Goal: Task Accomplishment & Management: Use online tool/utility

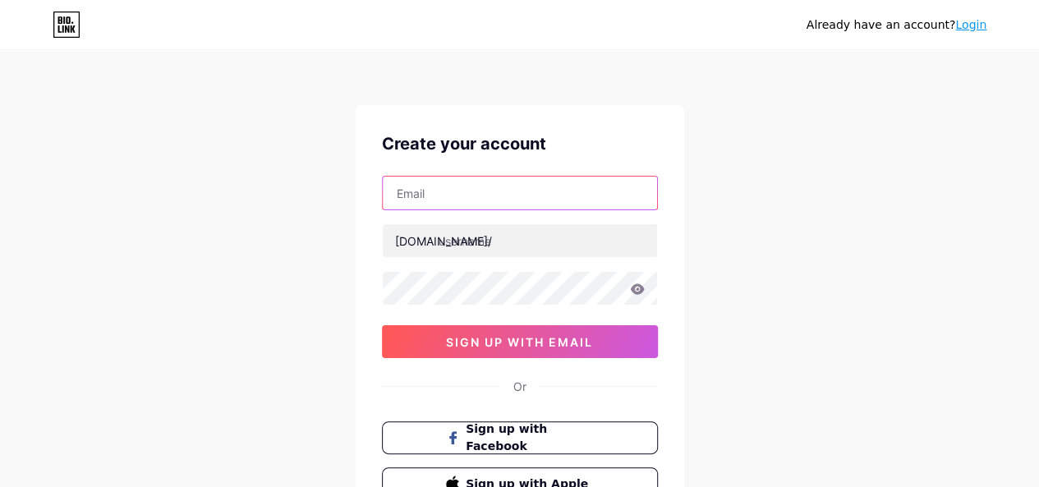
click at [470, 186] on input "text" at bounding box center [520, 193] width 274 height 33
type input "[EMAIL_ADDRESS][DOMAIN_NAME]"
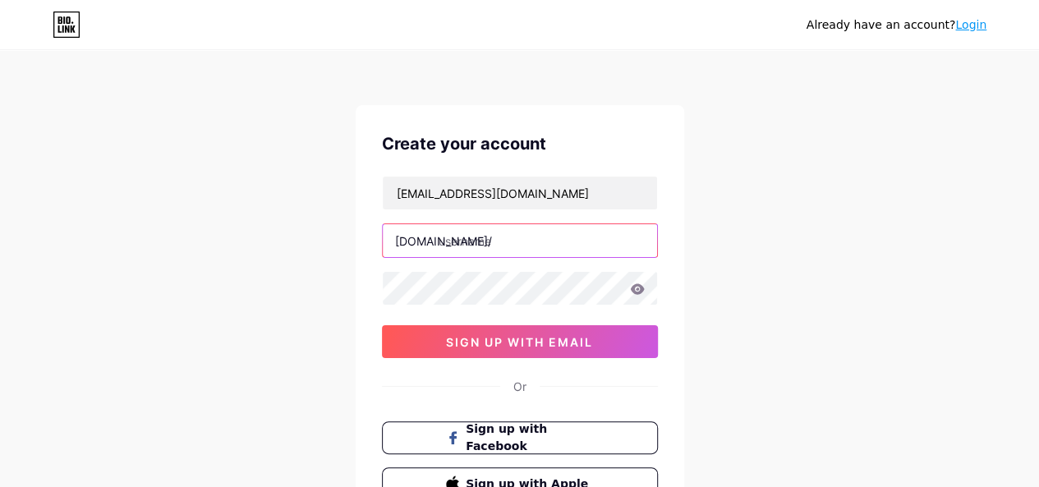
click at [470, 244] on input "text" at bounding box center [520, 240] width 274 height 33
type input "thejackthomas1"
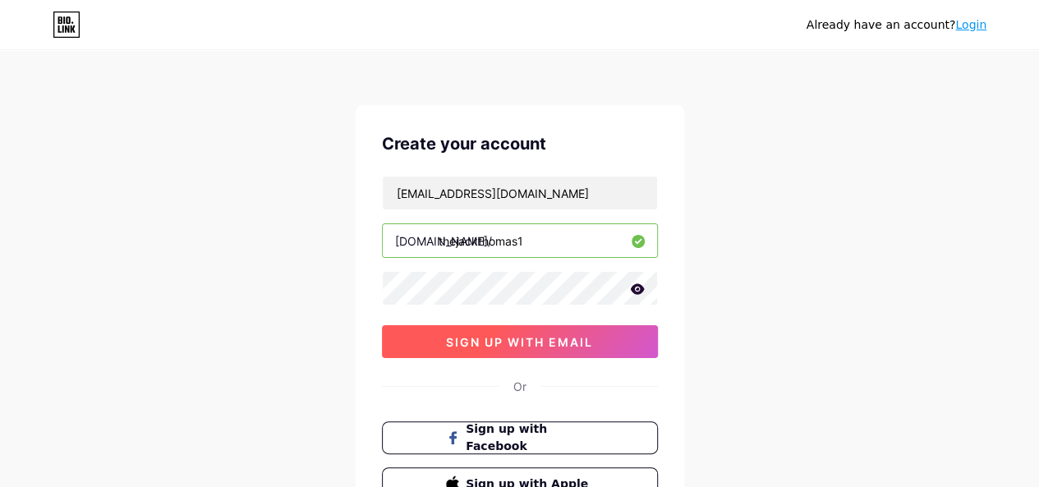
click at [482, 341] on span "sign up with email" at bounding box center [519, 342] width 147 height 14
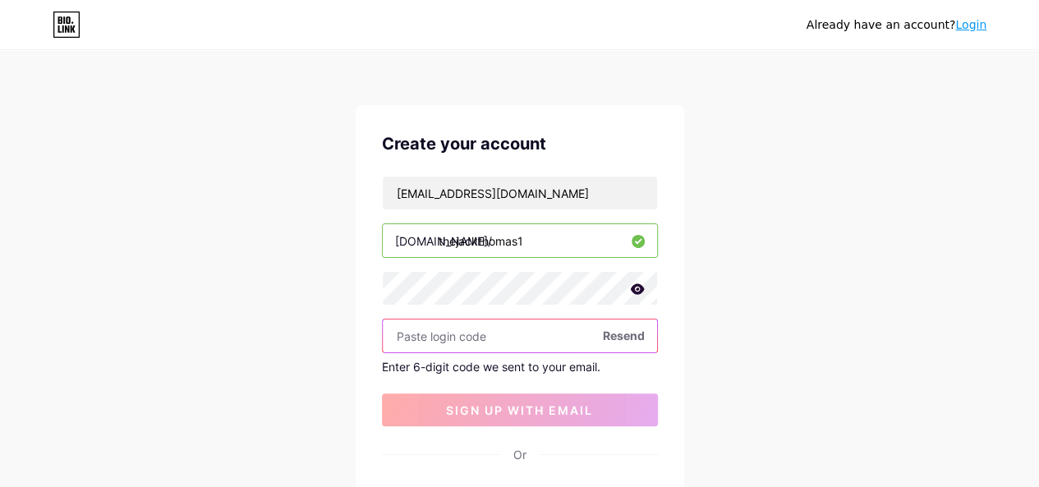
paste input "591570"
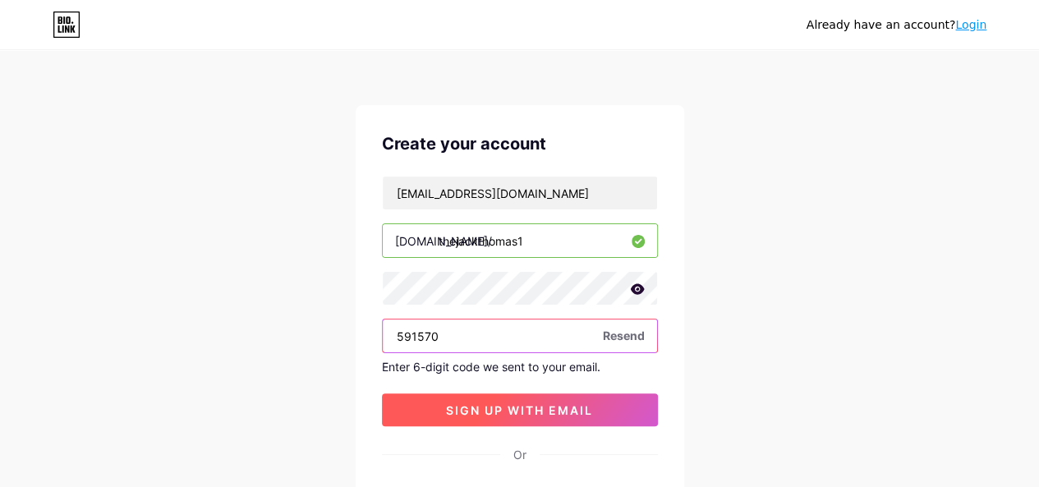
type input "591570"
click at [494, 407] on span "sign up with email" at bounding box center [519, 410] width 147 height 14
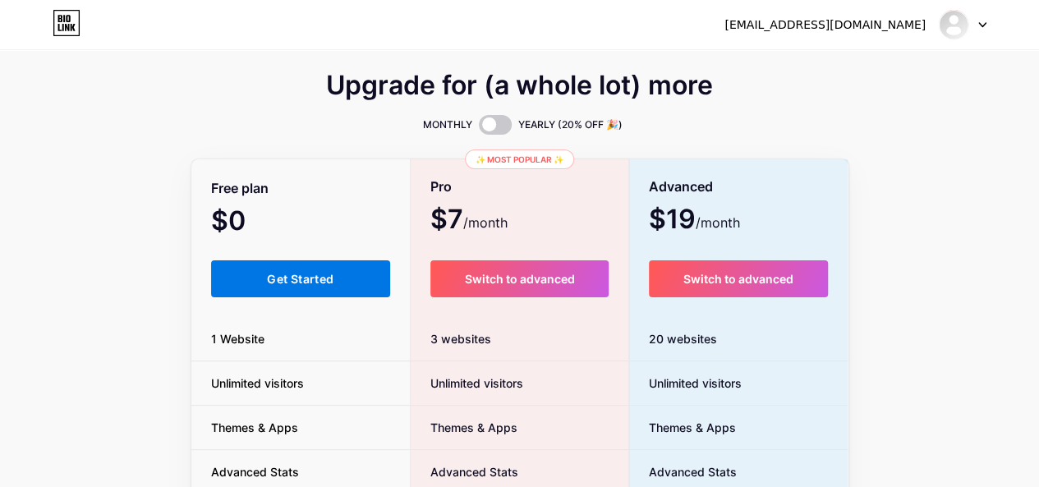
click at [353, 290] on button "Get Started" at bounding box center [301, 278] width 180 height 37
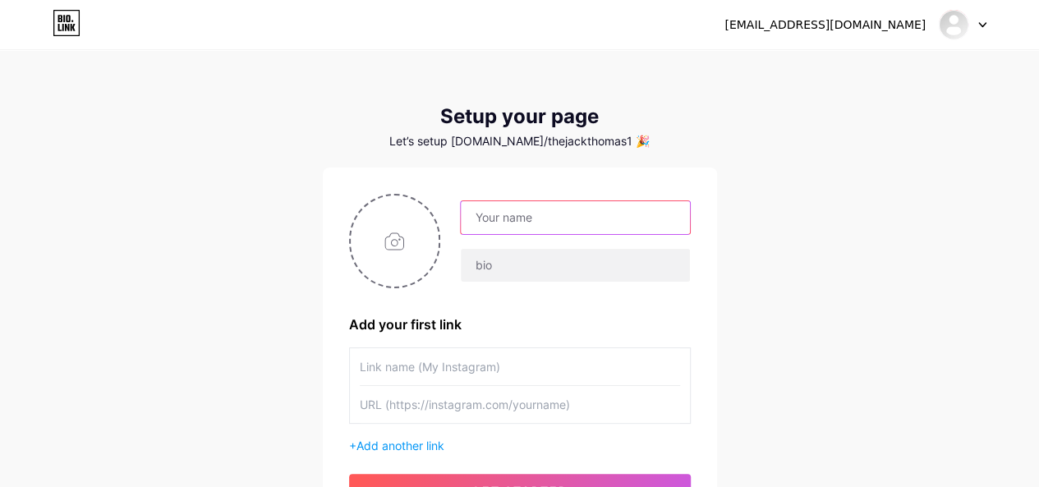
click at [553, 215] on input "text" at bounding box center [575, 217] width 228 height 33
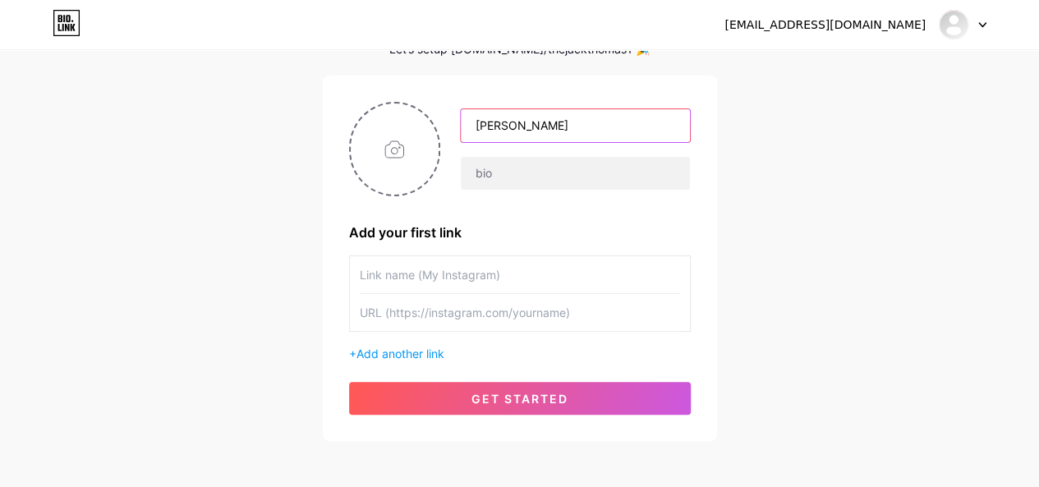
scroll to position [99, 0]
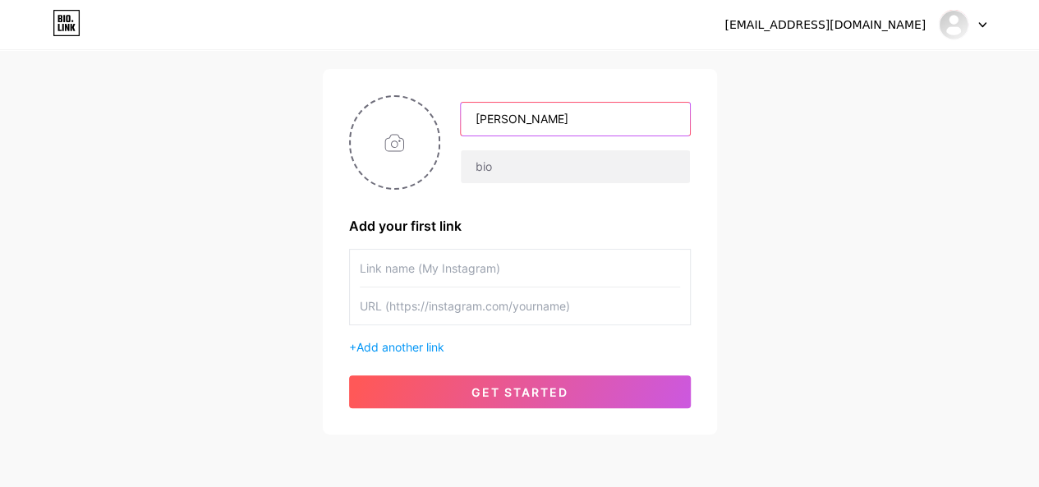
type input "[PERSON_NAME]"
click at [420, 273] on input "text" at bounding box center [520, 268] width 320 height 37
paste input "QuickBooks Enterprise Support Number"
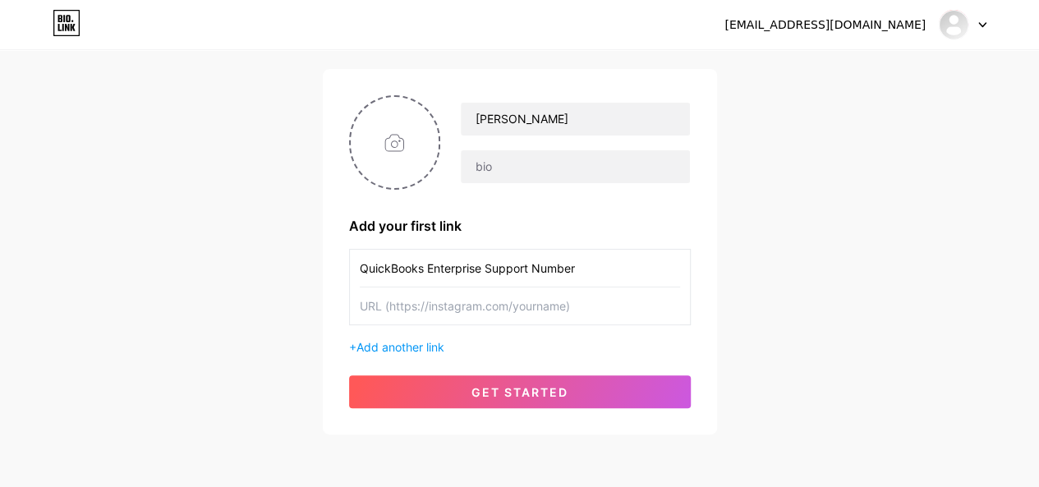
type input "QuickBooks Enterprise Support Number"
click at [442, 298] on input "text" at bounding box center [520, 305] width 320 height 37
paste input "[URL][DOMAIN_NAME]"
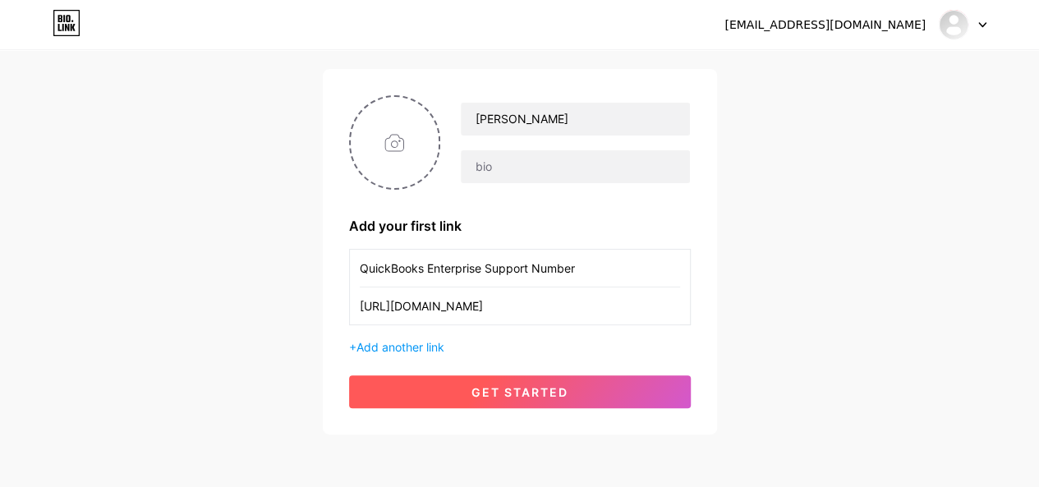
type input "[URL][DOMAIN_NAME]"
click at [462, 384] on button "get started" at bounding box center [520, 391] width 342 height 33
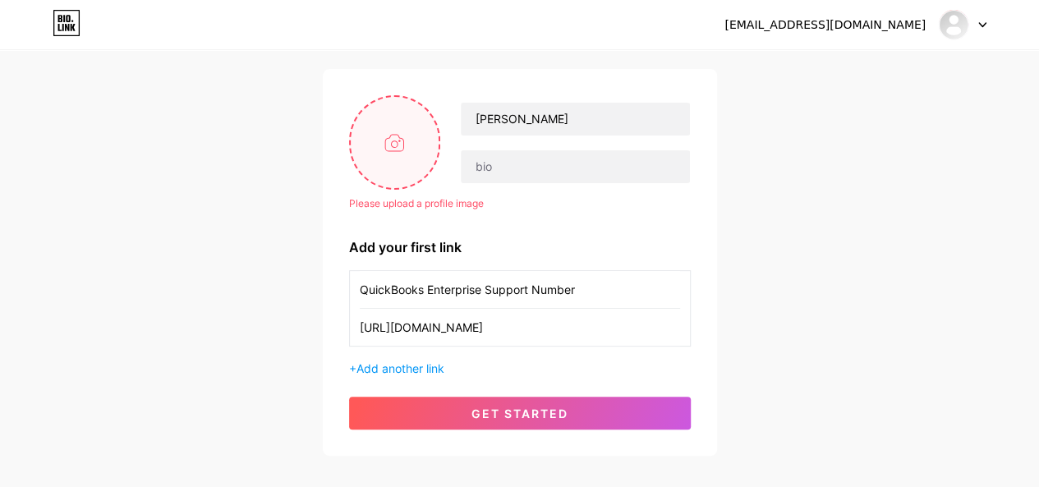
click at [388, 150] on input "file" at bounding box center [395, 142] width 89 height 91
type input "C:\fakepath\QB_Badge_032322-01.png"
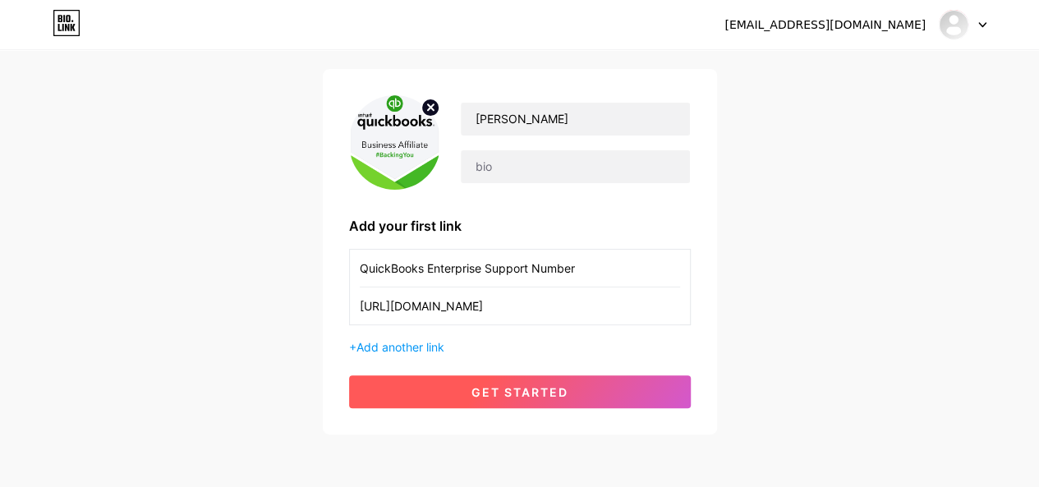
click at [475, 388] on span "get started" at bounding box center [519, 392] width 97 height 14
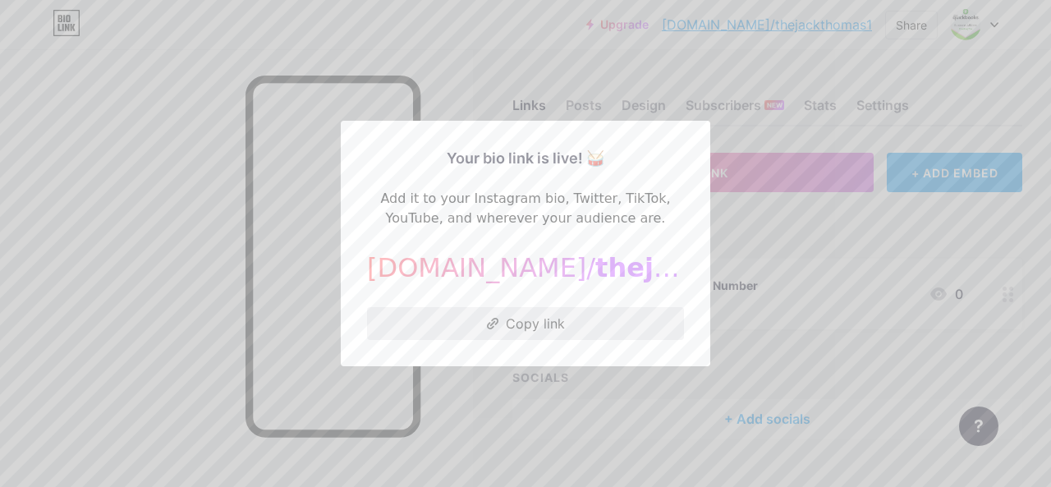
click at [519, 331] on button "Copy link" at bounding box center [525, 323] width 317 height 33
click at [460, 406] on div at bounding box center [525, 243] width 1051 height 487
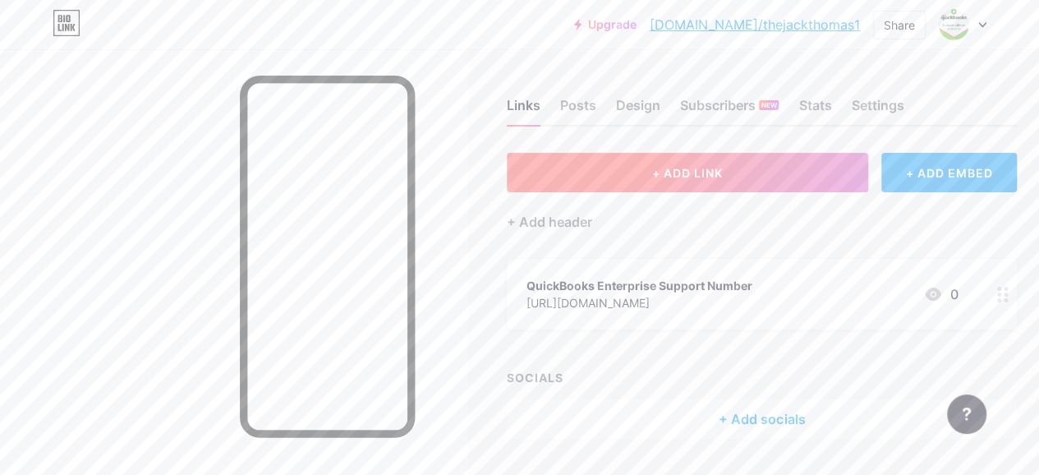
click at [744, 181] on button "+ ADD LINK" at bounding box center [687, 172] width 361 height 39
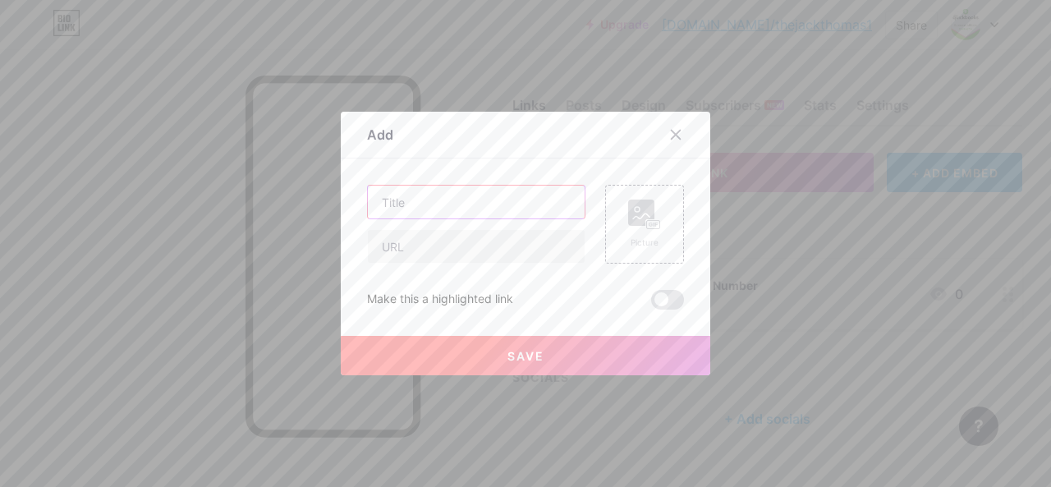
click at [443, 205] on input "text" at bounding box center [476, 202] width 217 height 33
paste input "QuickBooks Premier Support Number"
type input "QuickBooks Premier Support Number"
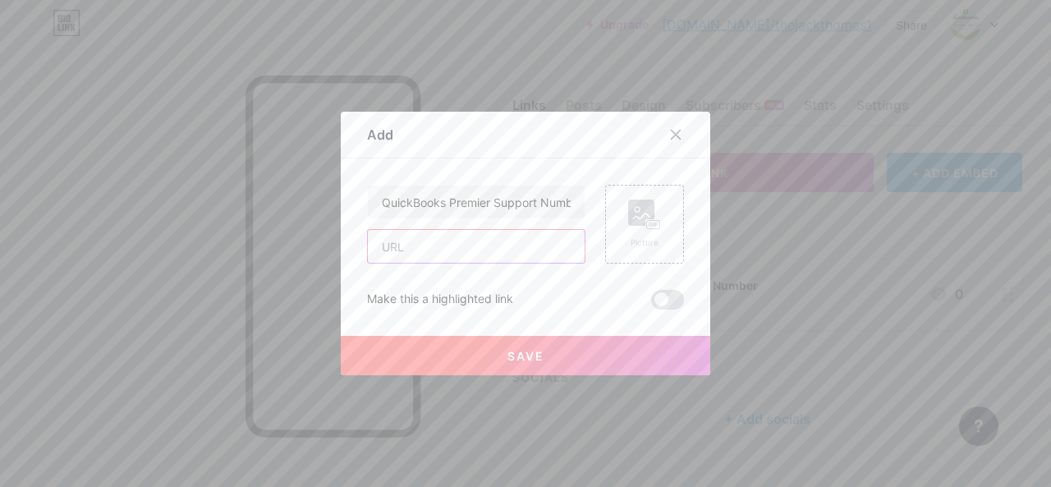
click at [412, 255] on input "text" at bounding box center [476, 246] width 217 height 33
paste input "[URL][DOMAIN_NAME]"
type input "[URL][DOMAIN_NAME]"
click at [496, 356] on button "Save" at bounding box center [526, 355] width 370 height 39
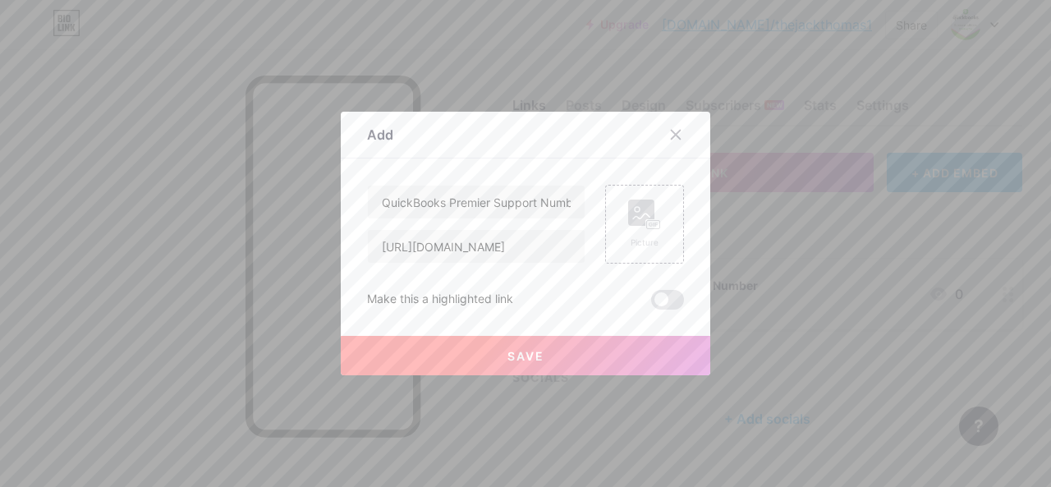
scroll to position [0, 0]
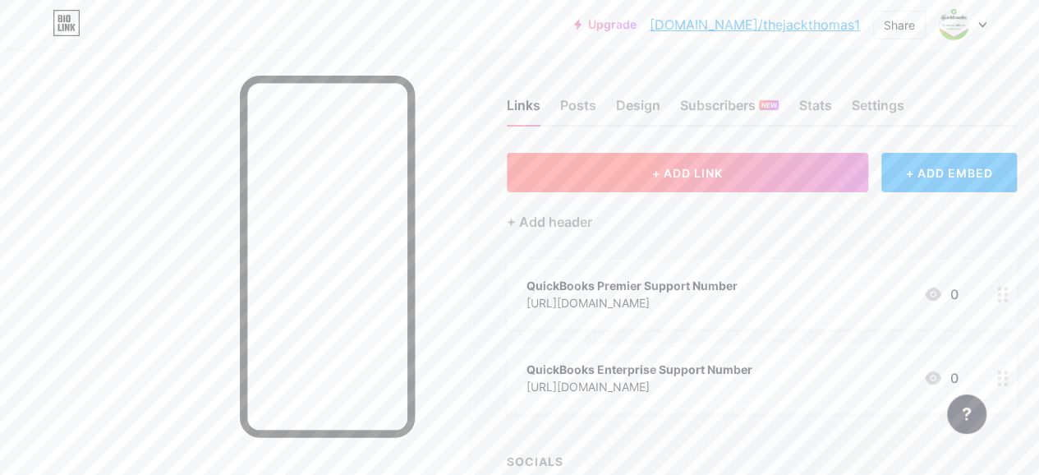
click at [624, 179] on button "+ ADD LINK" at bounding box center [687, 172] width 361 height 39
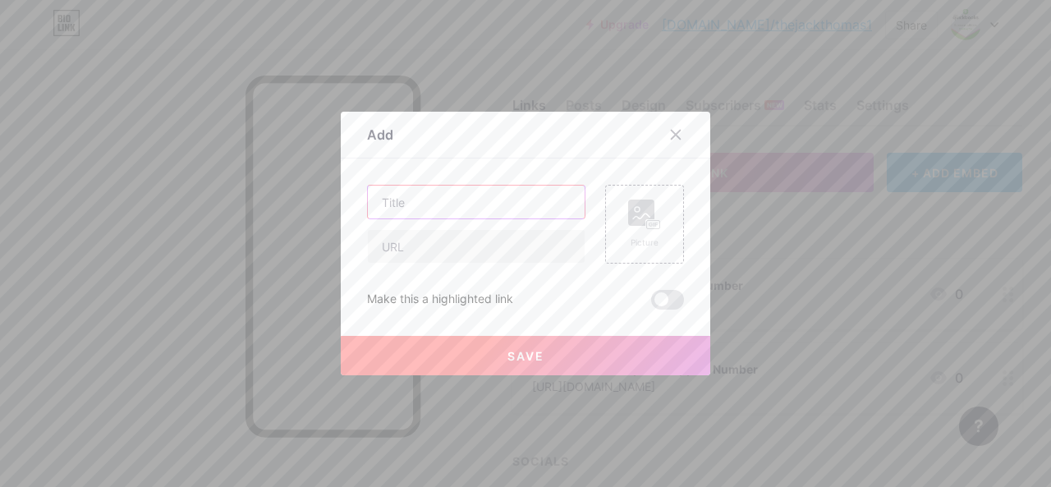
click at [435, 203] on input "text" at bounding box center [476, 202] width 217 height 33
paste input "QuickBooks Payroll Support Number"
type input "QuickBooks Payroll Support Number"
click at [400, 250] on input "text" at bounding box center [476, 246] width 217 height 33
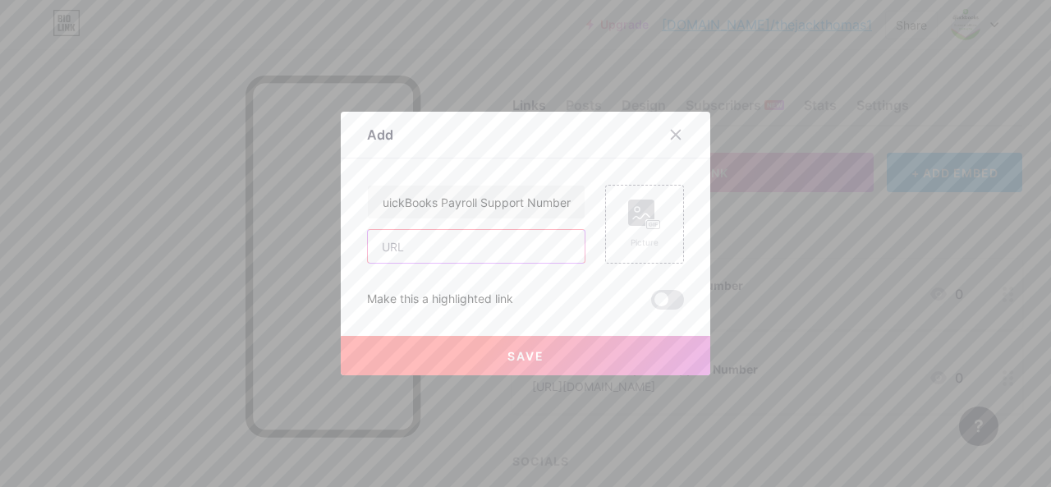
scroll to position [0, 0]
paste input "[URL][DOMAIN_NAME]"
type input "[URL][DOMAIN_NAME]"
click at [457, 351] on button "Save" at bounding box center [526, 355] width 370 height 39
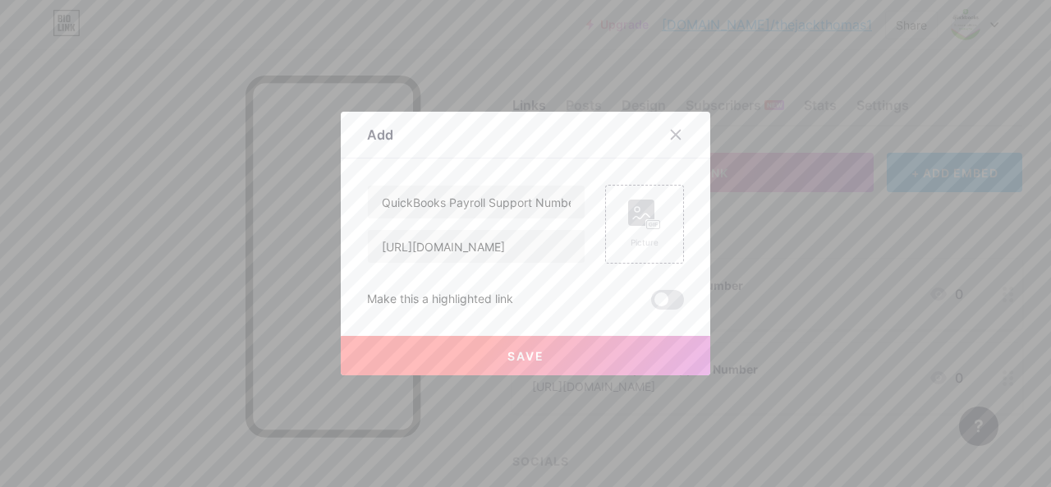
scroll to position [0, 0]
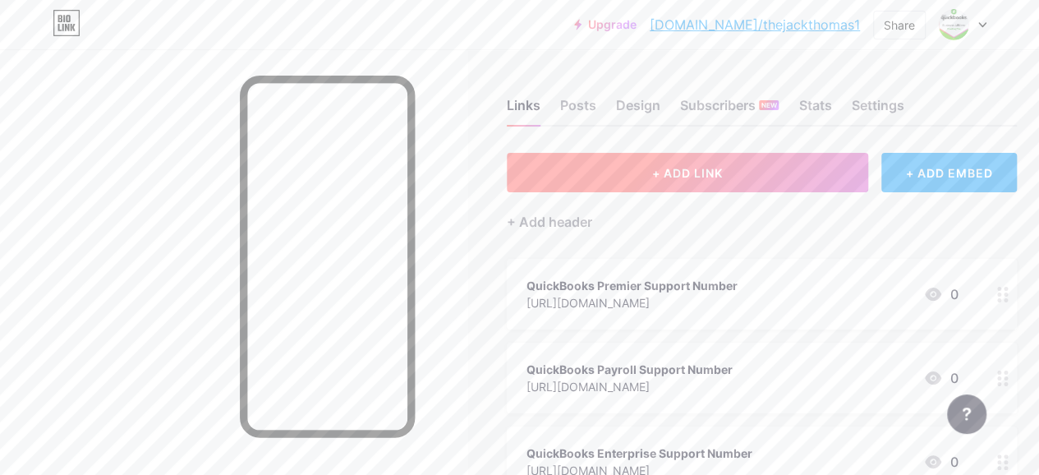
click at [603, 168] on button "+ ADD LINK" at bounding box center [687, 172] width 361 height 39
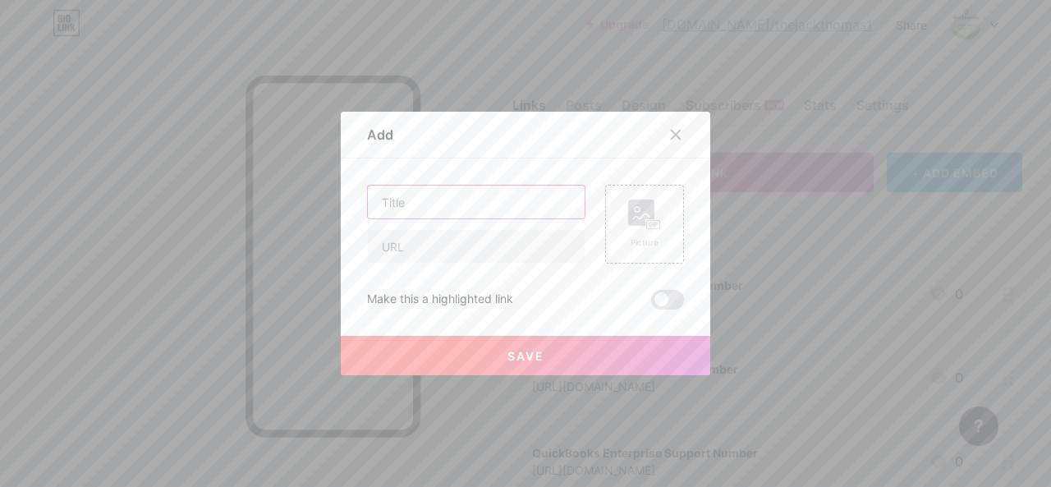
click at [425, 208] on input "text" at bounding box center [476, 202] width 217 height 33
paste input "QuickBooks Payroll Error Support Number"
type input "QuickBooks Payroll Error Support Number"
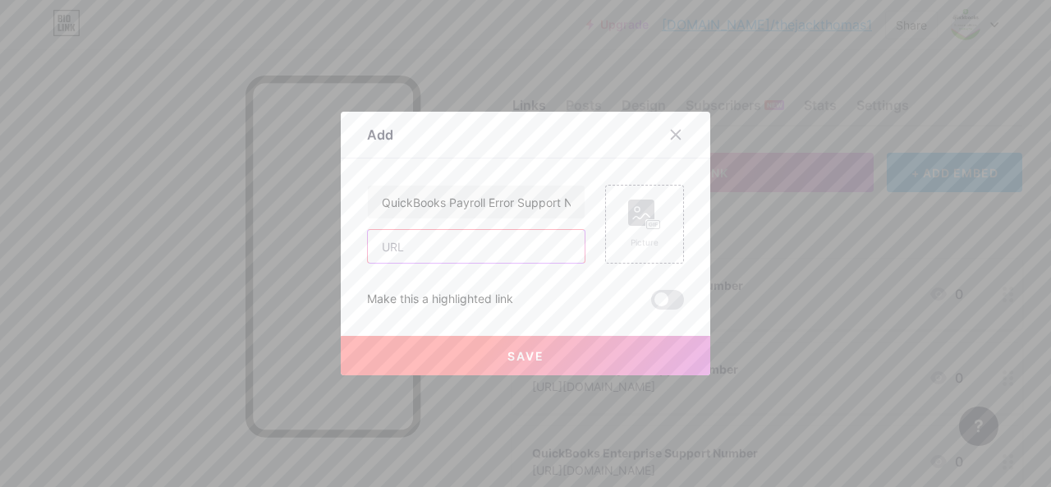
click at [401, 252] on input "text" at bounding box center [476, 246] width 217 height 33
paste input "[URL][DOMAIN_NAME]"
type input "[URL][DOMAIN_NAME]"
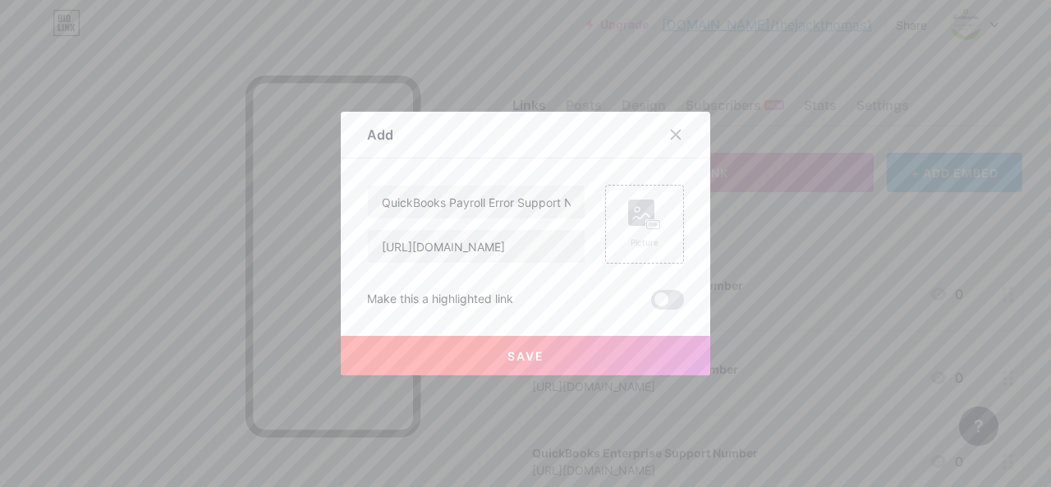
click at [462, 345] on button "Save" at bounding box center [526, 355] width 370 height 39
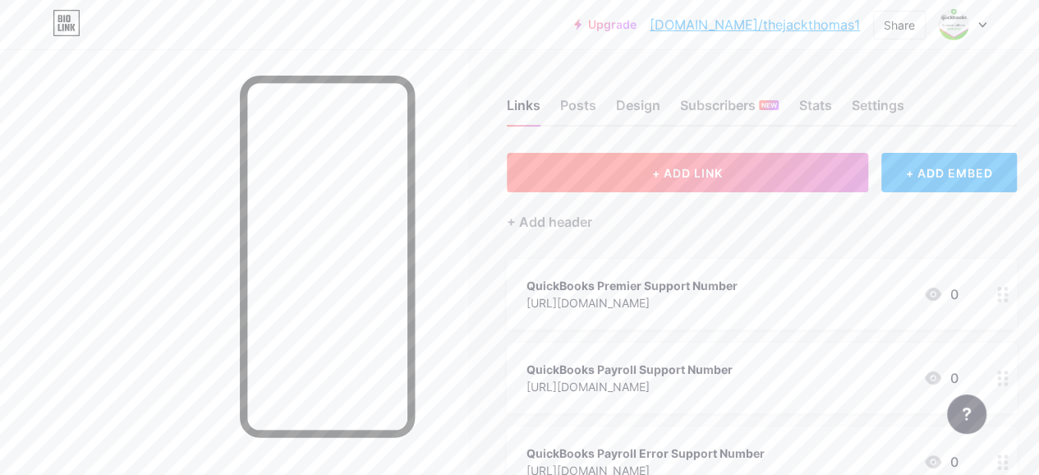
click at [560, 183] on button "+ ADD LINK" at bounding box center [687, 172] width 361 height 39
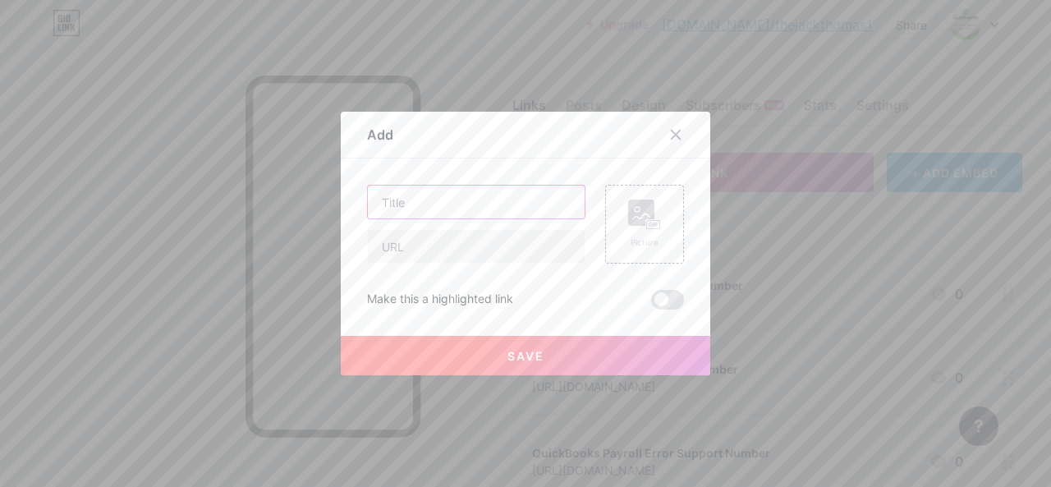
click at [474, 201] on input "text" at bounding box center [476, 202] width 217 height 33
paste input "QuickBooks Desktop Support Number"
type input "QuickBooks Desktop Support Number"
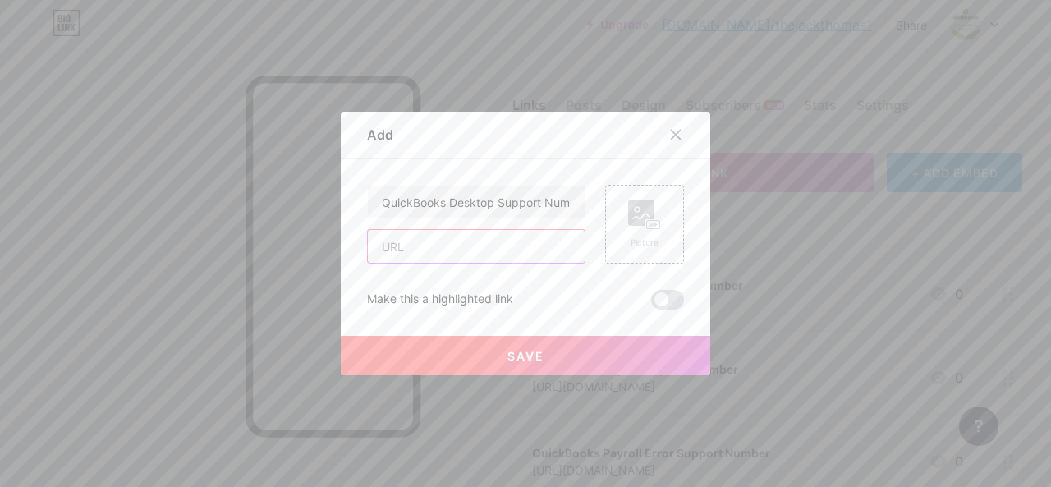
click at [399, 254] on input "text" at bounding box center [476, 246] width 217 height 33
paste input "[URL][DOMAIN_NAME]"
type input "[URL][DOMAIN_NAME]"
click at [492, 346] on button "Save" at bounding box center [526, 355] width 370 height 39
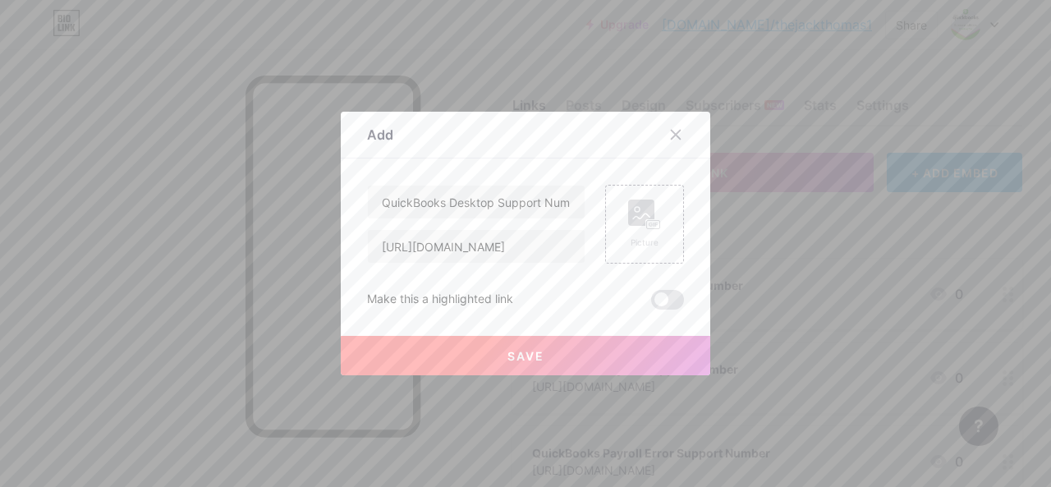
scroll to position [0, 0]
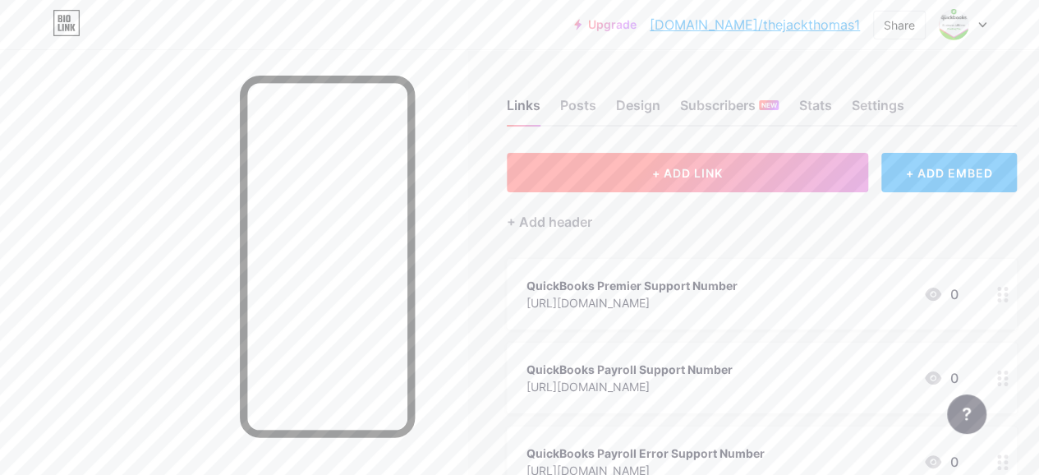
click at [575, 188] on button "+ ADD LINK" at bounding box center [687, 172] width 361 height 39
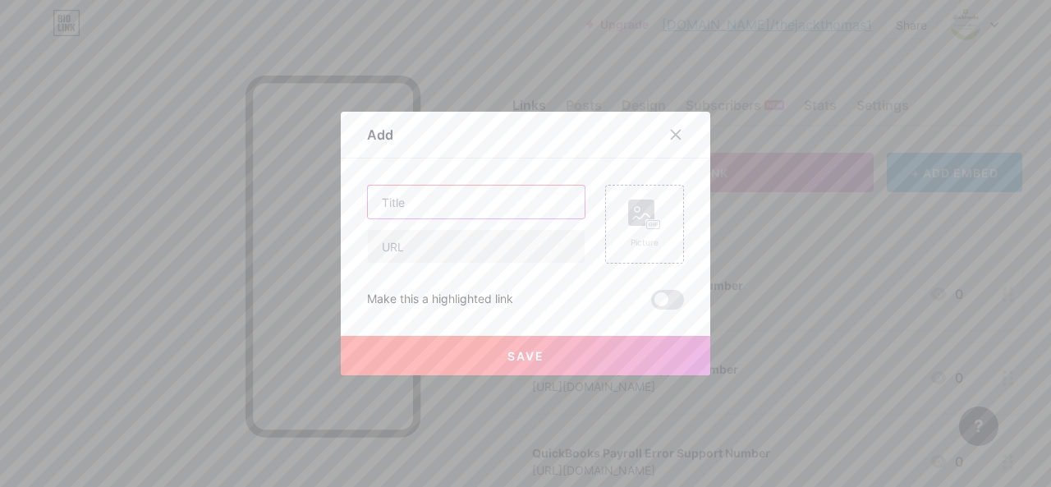
click at [475, 214] on input "text" at bounding box center [476, 202] width 217 height 33
paste input "QuickBooks Support Number"
type input "QuickBooks Support Number"
click at [409, 250] on input "text" at bounding box center [476, 246] width 217 height 33
paste input "[URL][DOMAIN_NAME]"
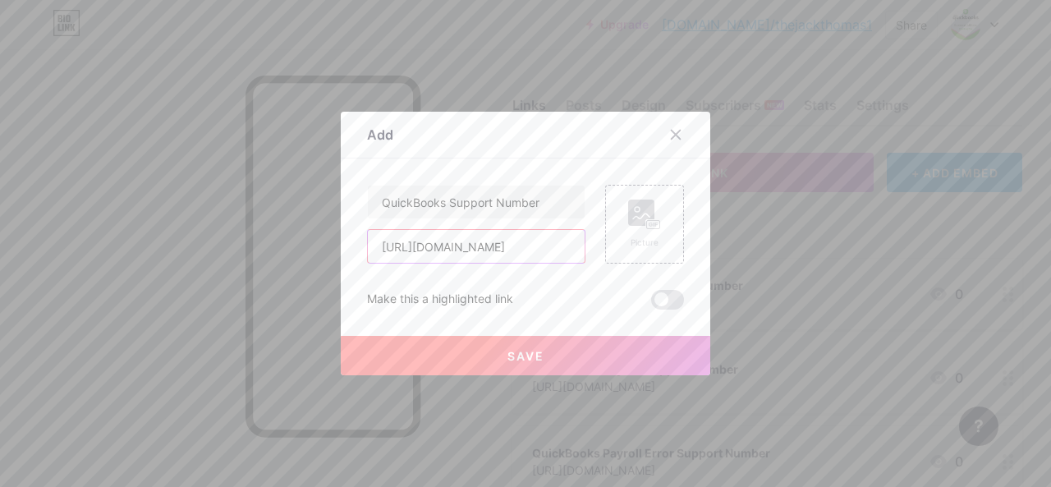
scroll to position [0, 117]
type input "[URL][DOMAIN_NAME]"
click at [480, 362] on button "Save" at bounding box center [526, 355] width 370 height 39
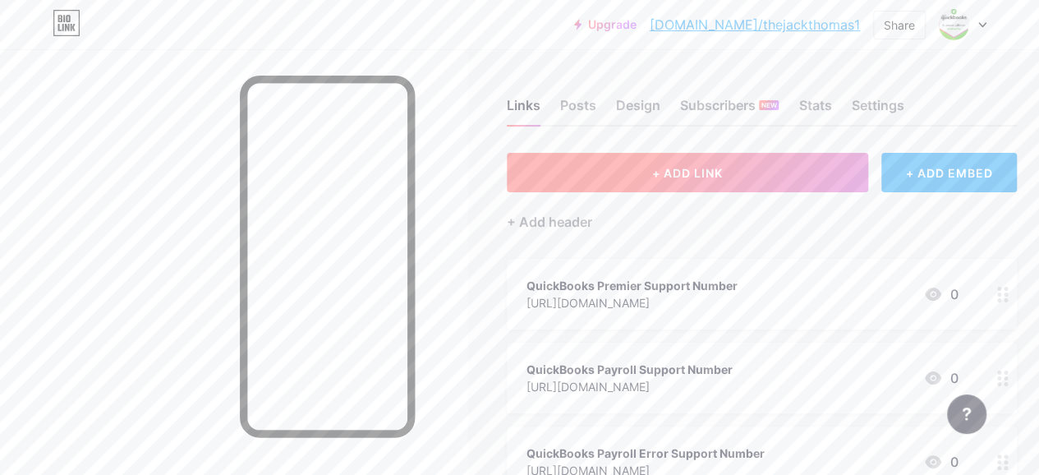
click at [610, 177] on button "+ ADD LINK" at bounding box center [687, 172] width 361 height 39
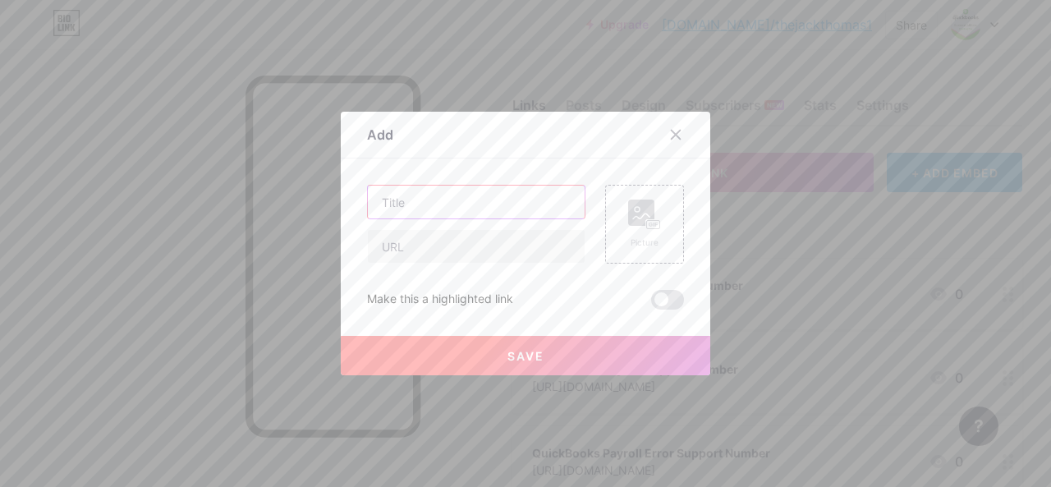
click at [413, 213] on input "text" at bounding box center [476, 202] width 217 height 33
paste input "QuickBooks Technical Support Number"
type input "QuickBooks Technical Support Number"
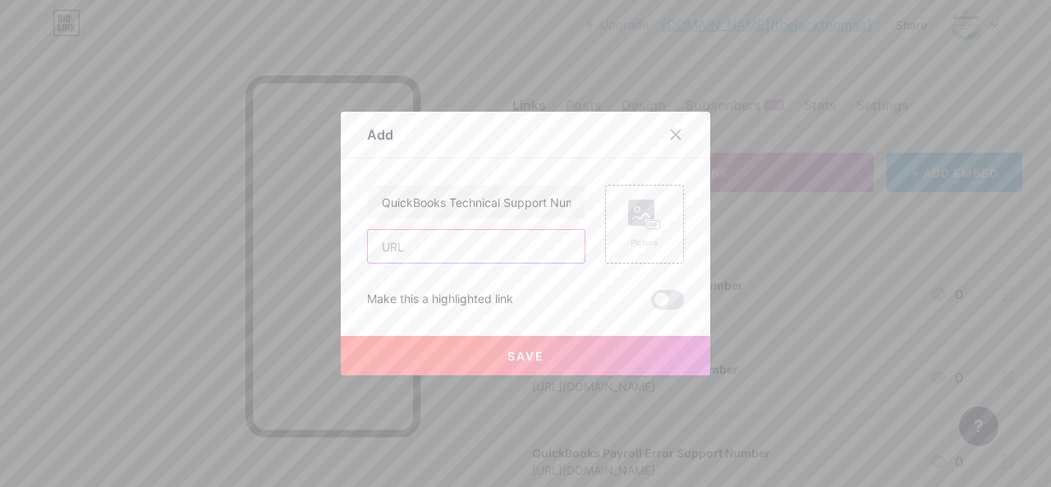
click at [408, 253] on input "text" at bounding box center [476, 246] width 217 height 33
paste input "[URL][DOMAIN_NAME]"
type input "[URL][DOMAIN_NAME]"
click at [463, 355] on button "Save" at bounding box center [526, 355] width 370 height 39
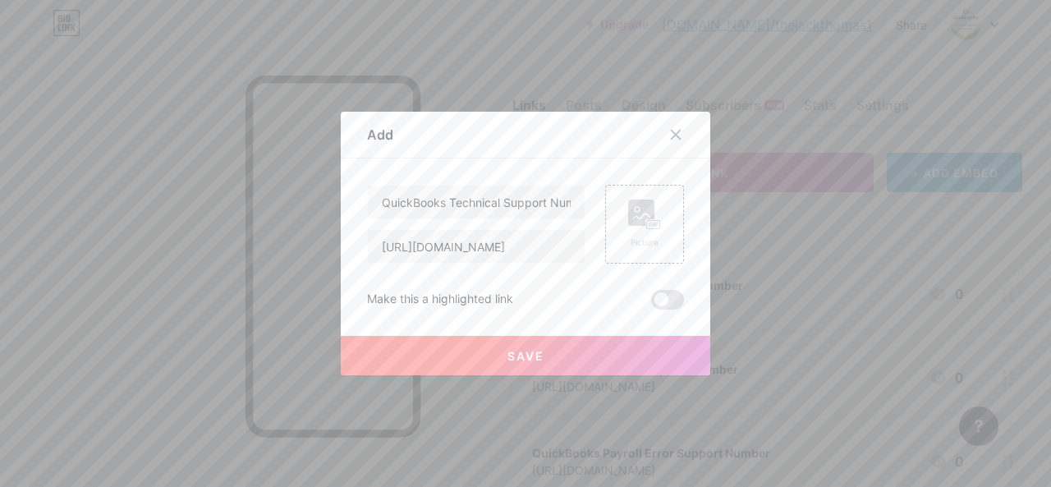
scroll to position [0, 0]
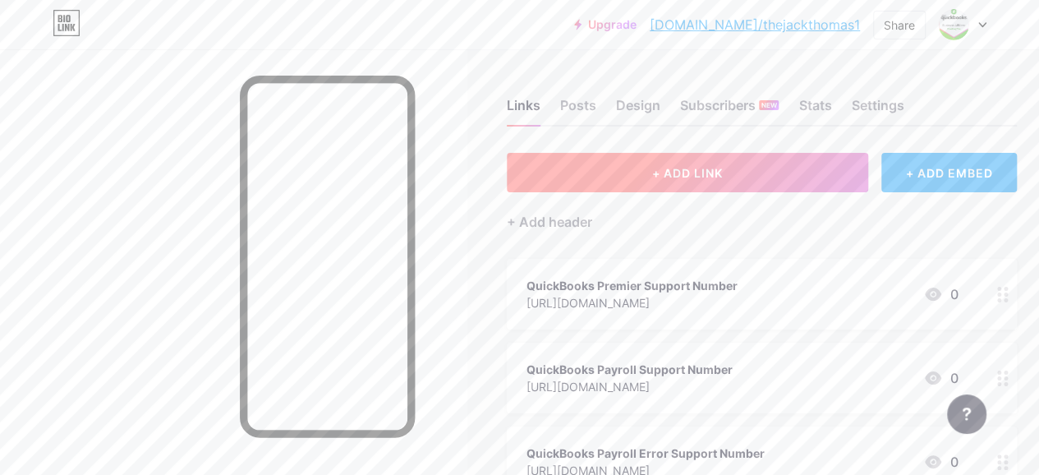
click at [550, 184] on button "+ ADD LINK" at bounding box center [687, 172] width 361 height 39
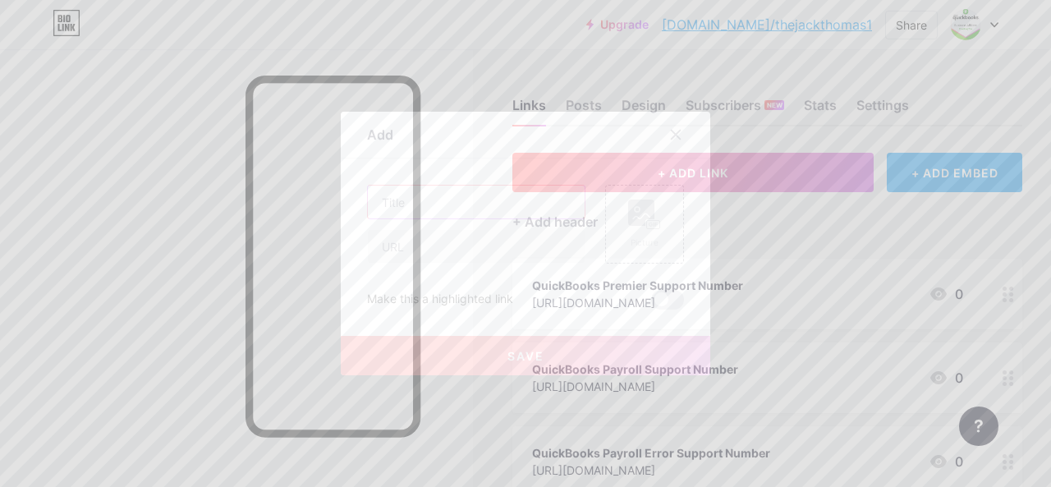
click at [471, 209] on input "text" at bounding box center [476, 202] width 217 height 33
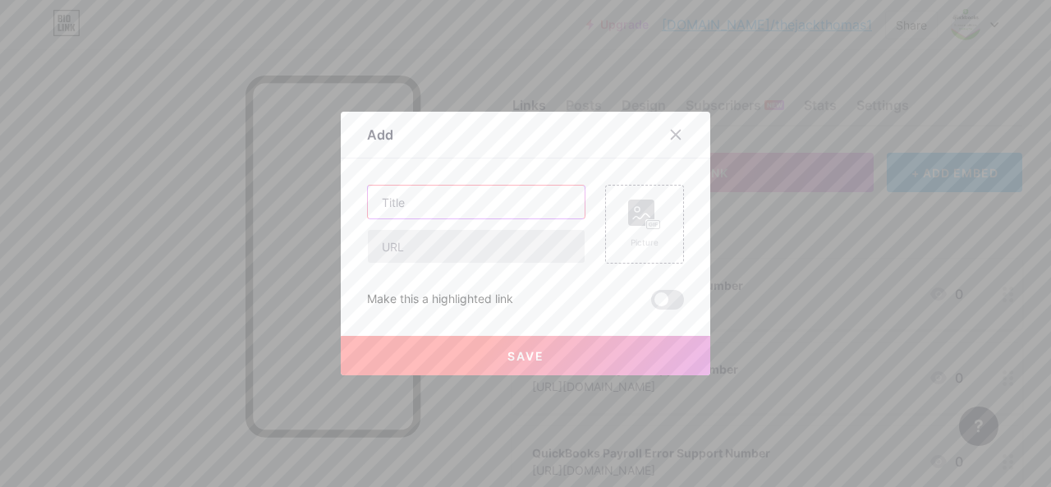
paste input "QuickBooks Error Support Number"
type input "QuickBooks Error Support Number"
click at [420, 244] on input "text" at bounding box center [476, 246] width 217 height 33
paste input "[URL][DOMAIN_NAME]"
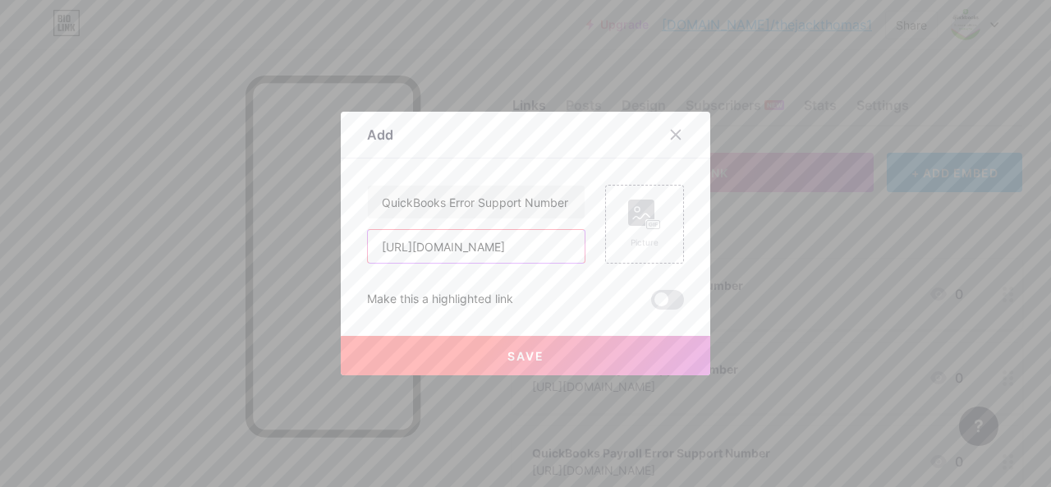
type input "[URL][DOMAIN_NAME]"
click at [466, 347] on button "Save" at bounding box center [526, 355] width 370 height 39
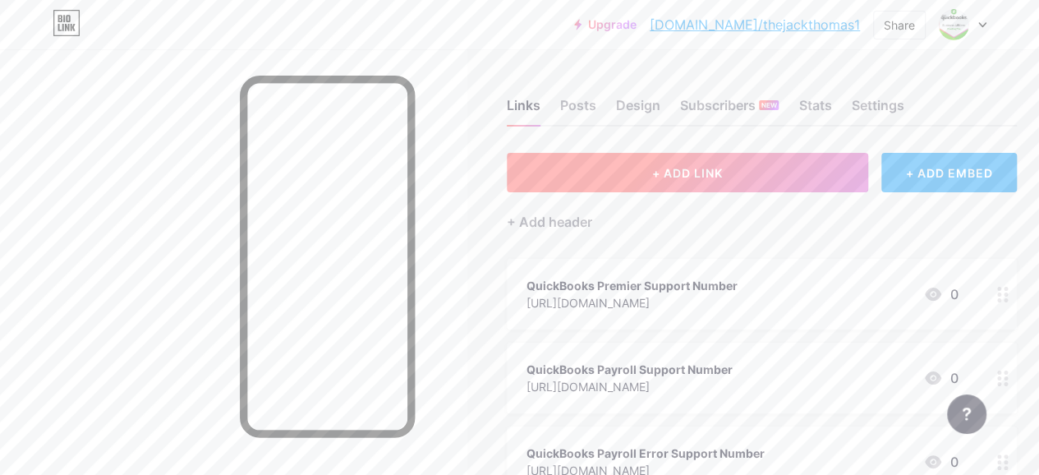
click at [599, 177] on button "+ ADD LINK" at bounding box center [687, 172] width 361 height 39
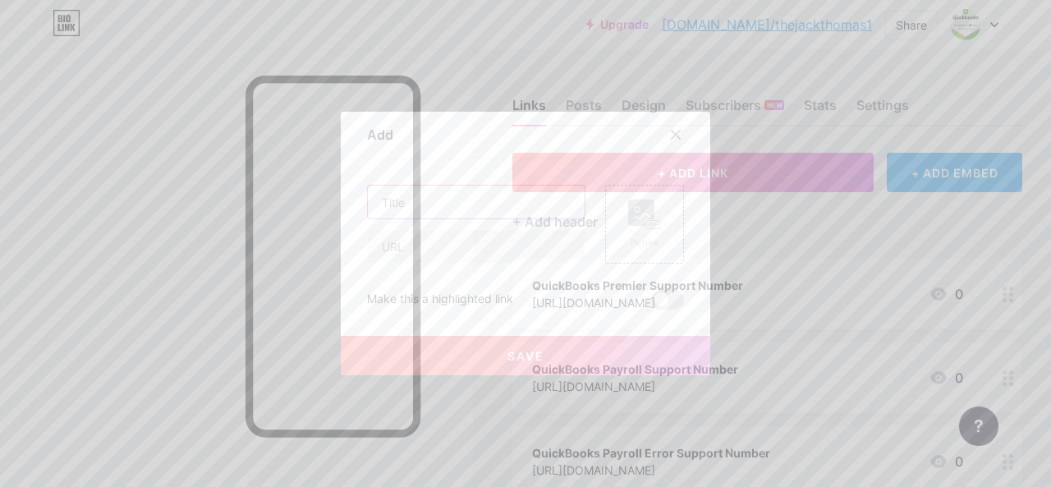
click at [440, 213] on input "text" at bounding box center [476, 202] width 217 height 33
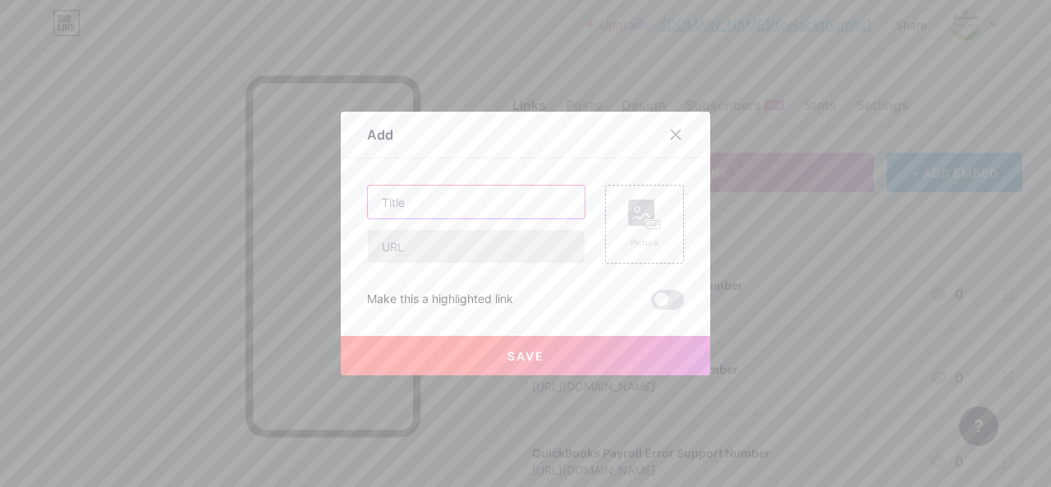
paste input "QuickBooks Online Support Number"
type input "QuickBooks Online Support Number"
click at [411, 250] on input "text" at bounding box center [476, 246] width 217 height 33
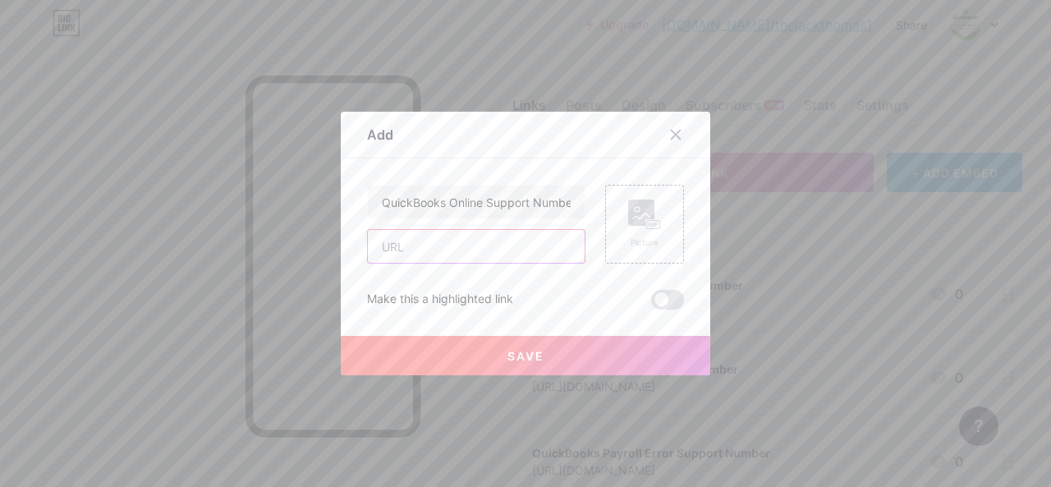
paste input "[URL][DOMAIN_NAME]"
type input "[URL][DOMAIN_NAME]"
click at [462, 347] on button "Save" at bounding box center [526, 355] width 370 height 39
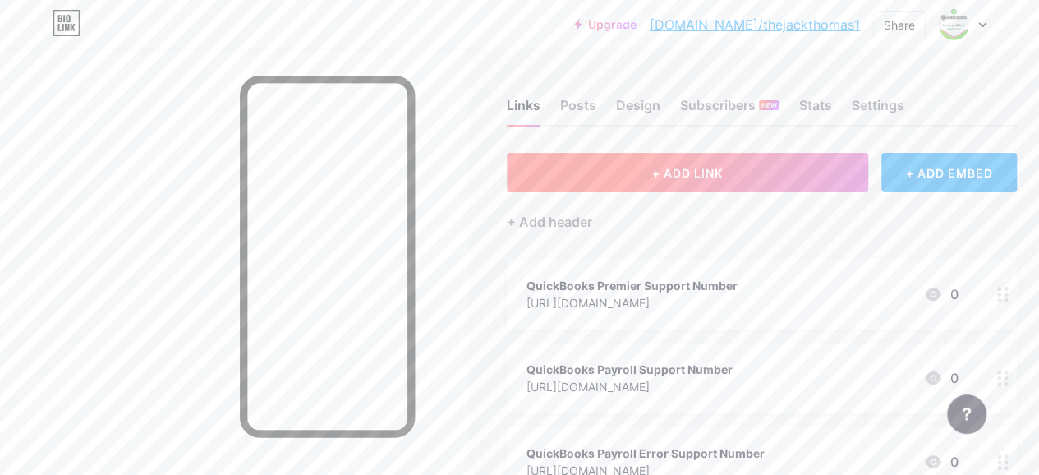
click at [600, 181] on button "+ ADD LINK" at bounding box center [687, 172] width 361 height 39
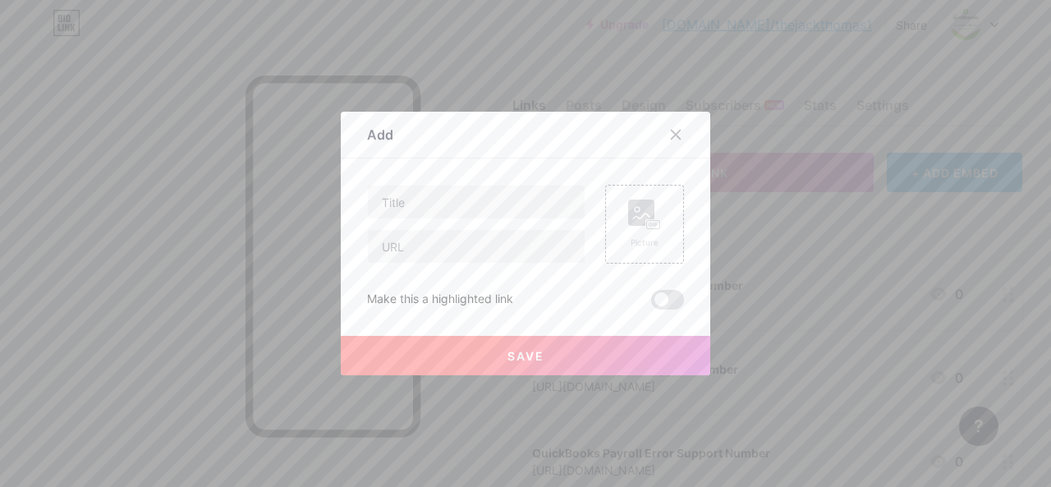
click at [429, 219] on div at bounding box center [476, 224] width 218 height 79
click at [428, 214] on input "text" at bounding box center [476, 202] width 217 height 33
paste input "QuickBooks Time Support Number"
type input "QuickBooks Time Support Number"
click at [401, 249] on input "text" at bounding box center [476, 246] width 217 height 33
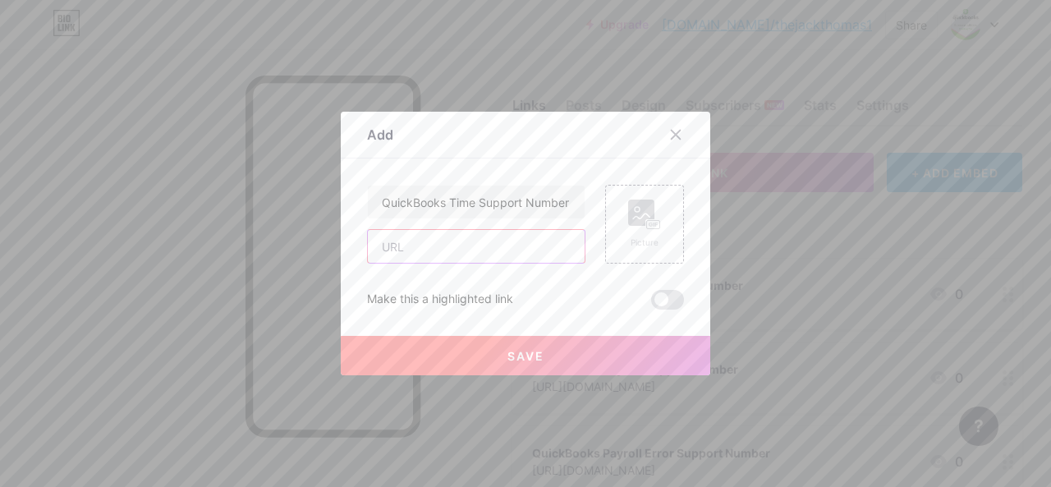
paste input "[URL][DOMAIN_NAME]"
type input "[URL][DOMAIN_NAME]"
click at [455, 350] on button "Save" at bounding box center [526, 355] width 370 height 39
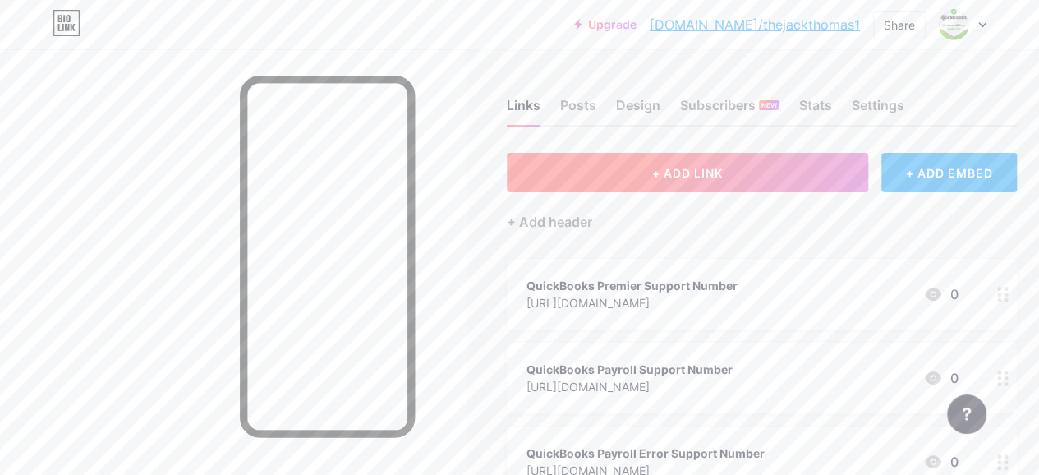
click at [596, 177] on button "+ ADD LINK" at bounding box center [687, 172] width 361 height 39
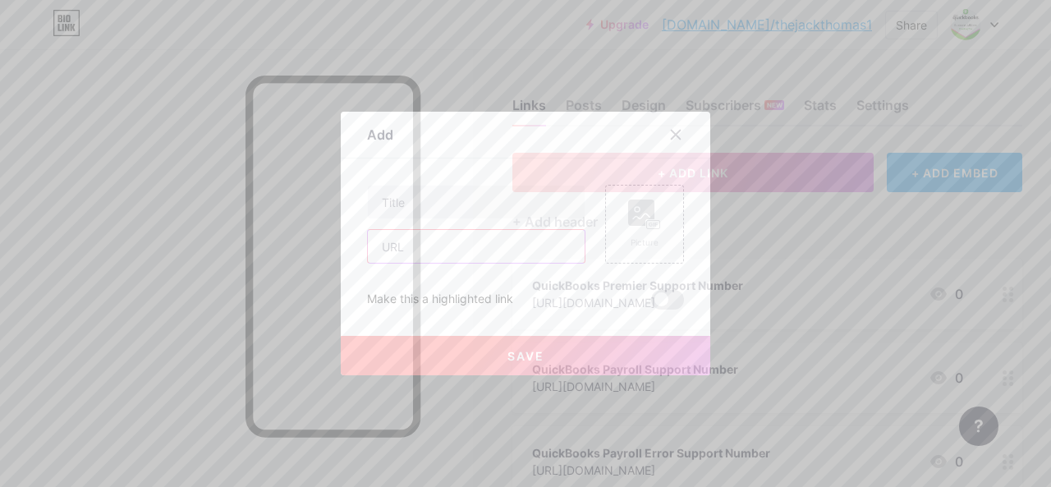
click at [434, 244] on input "text" at bounding box center [476, 246] width 217 height 33
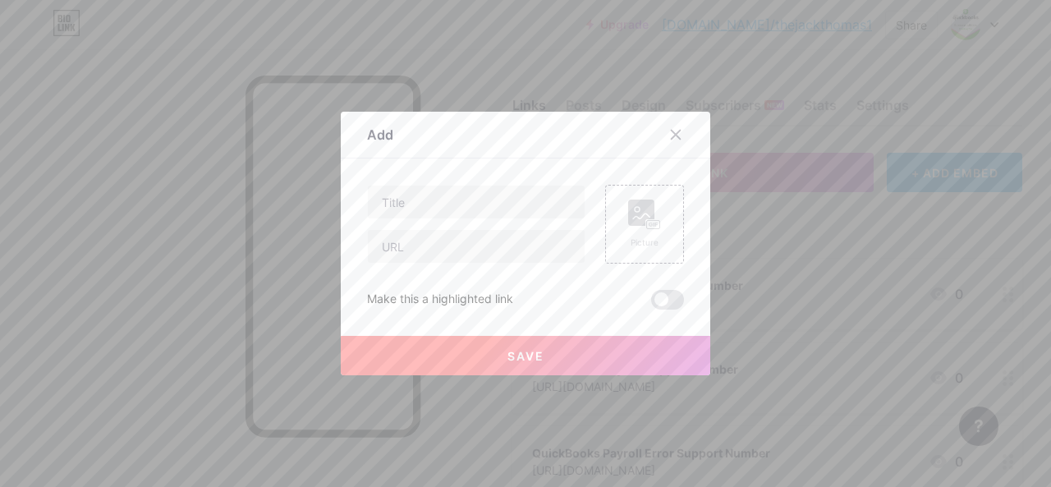
click at [432, 219] on div at bounding box center [476, 224] width 218 height 79
click at [434, 205] on input "text" at bounding box center [476, 202] width 217 height 33
paste input "QuickBooks Solopreneur Support Number"
type input "QuickBooks Solopreneur Support Number"
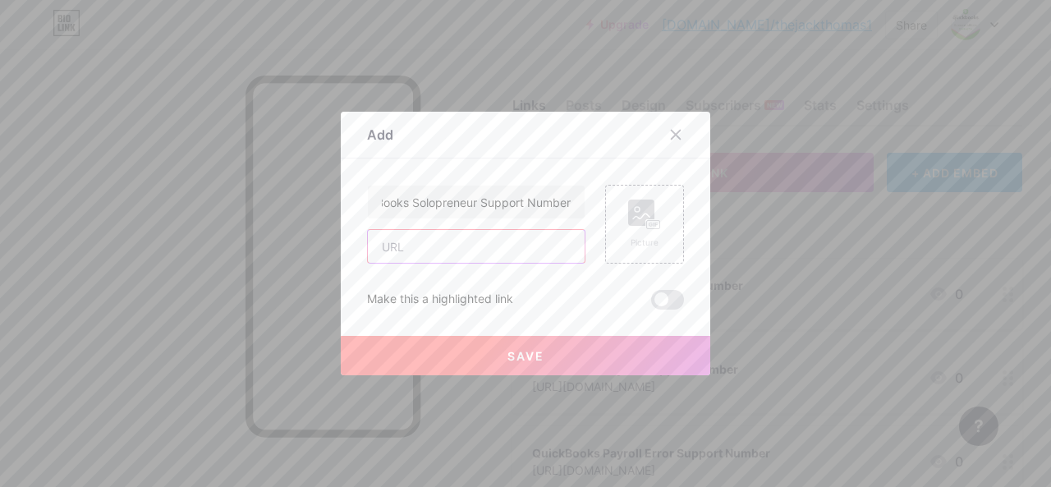
scroll to position [0, 0]
click at [412, 251] on input "text" at bounding box center [476, 246] width 217 height 33
paste input "[URL][DOMAIN_NAME]"
type input "[URL][DOMAIN_NAME]"
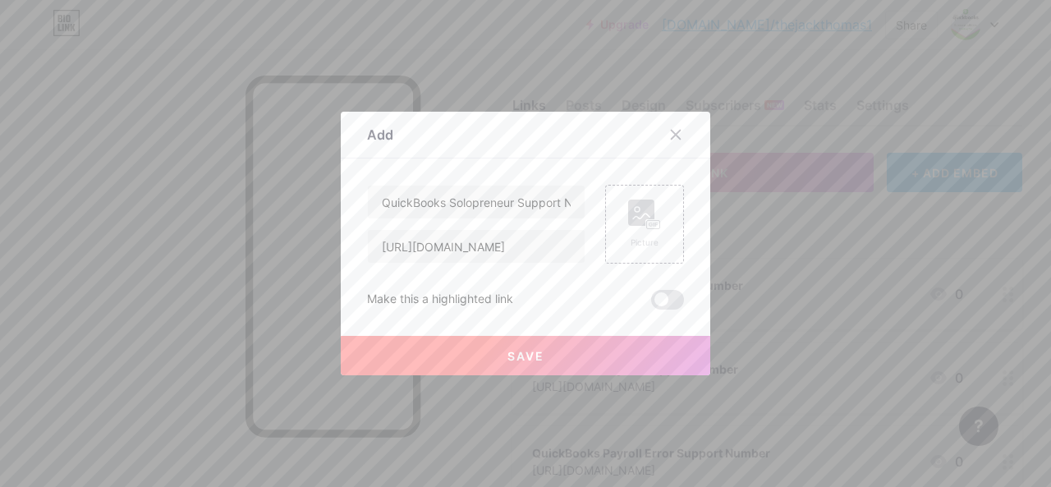
scroll to position [0, 0]
click at [455, 346] on button "Save" at bounding box center [526, 355] width 370 height 39
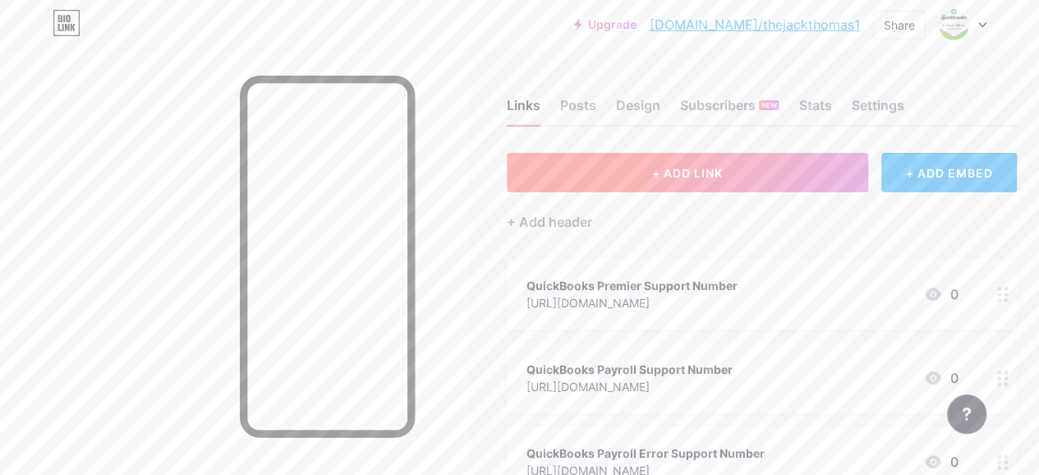
click at [581, 185] on button "+ ADD LINK" at bounding box center [687, 172] width 361 height 39
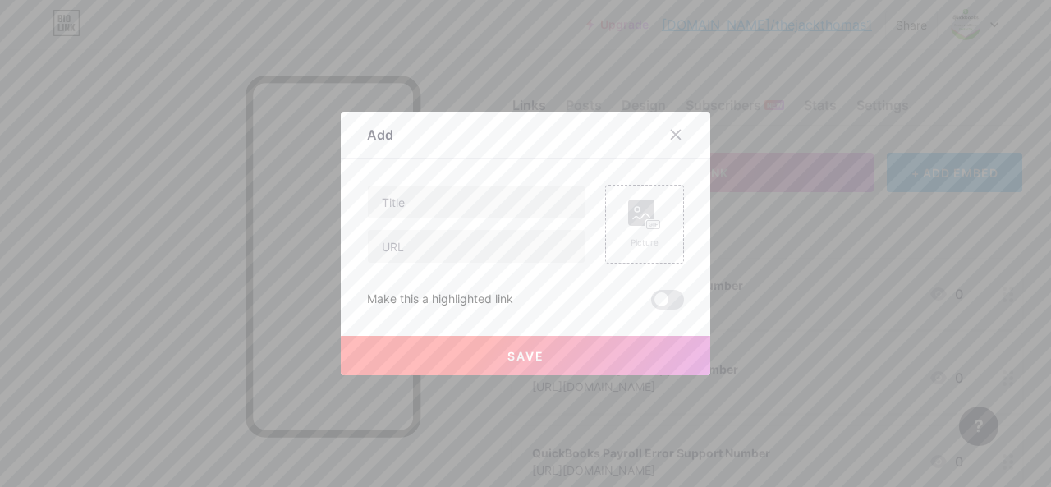
click at [485, 221] on div at bounding box center [476, 224] width 218 height 79
click at [470, 209] on input "text" at bounding box center [476, 202] width 217 height 33
paste input "QuickBooks Cloud Accounting Support Number"
type input "QuickBooks Cloud Accounting Support Number"
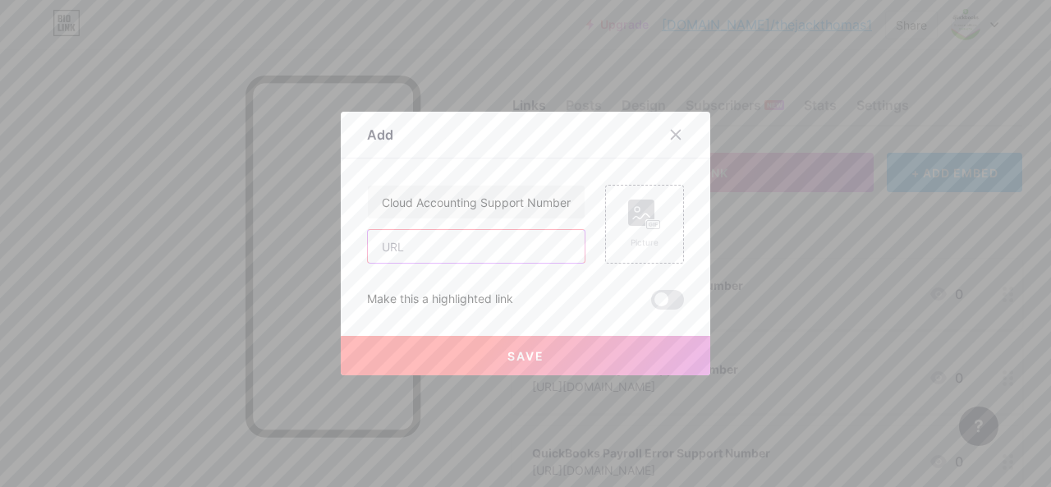
scroll to position [0, 0]
click at [412, 254] on input "text" at bounding box center [476, 246] width 217 height 33
paste input "[URL][DOMAIN_NAME]"
type input "[URL][DOMAIN_NAME]"
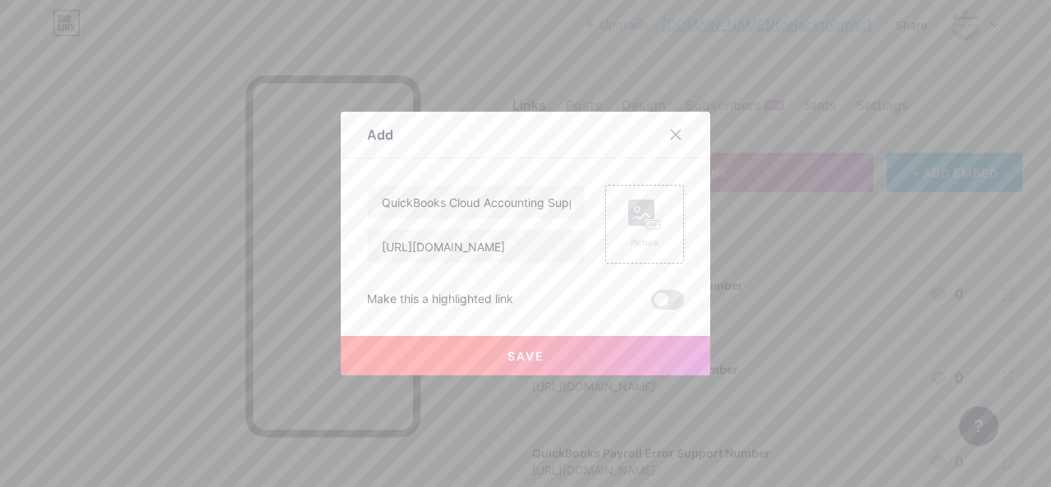
click at [440, 352] on button "Save" at bounding box center [526, 355] width 370 height 39
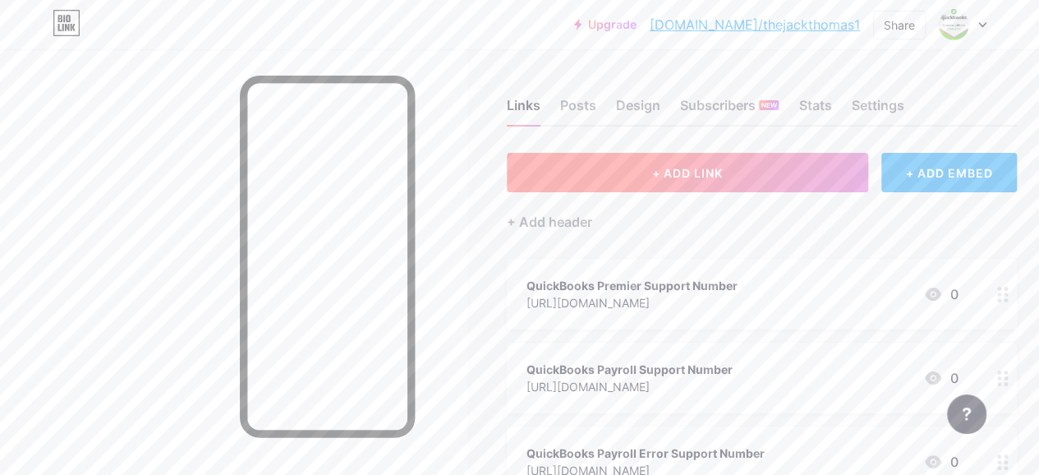
click at [616, 176] on button "+ ADD LINK" at bounding box center [687, 172] width 361 height 39
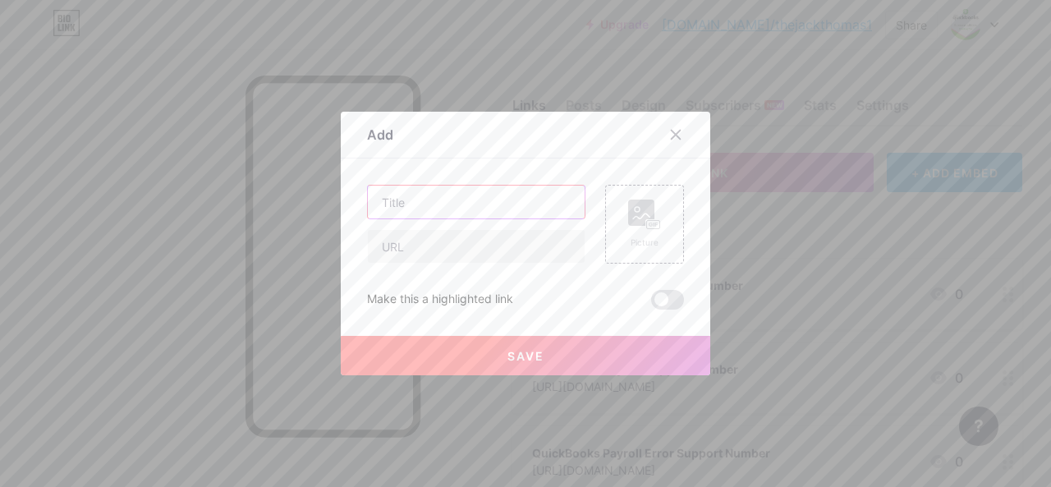
click at [467, 212] on input "text" at bounding box center [476, 202] width 217 height 33
paste input "QuickBooks Desktop Enterprise Support Number"
type input "QuickBooks Desktop Enterprise Support Number"
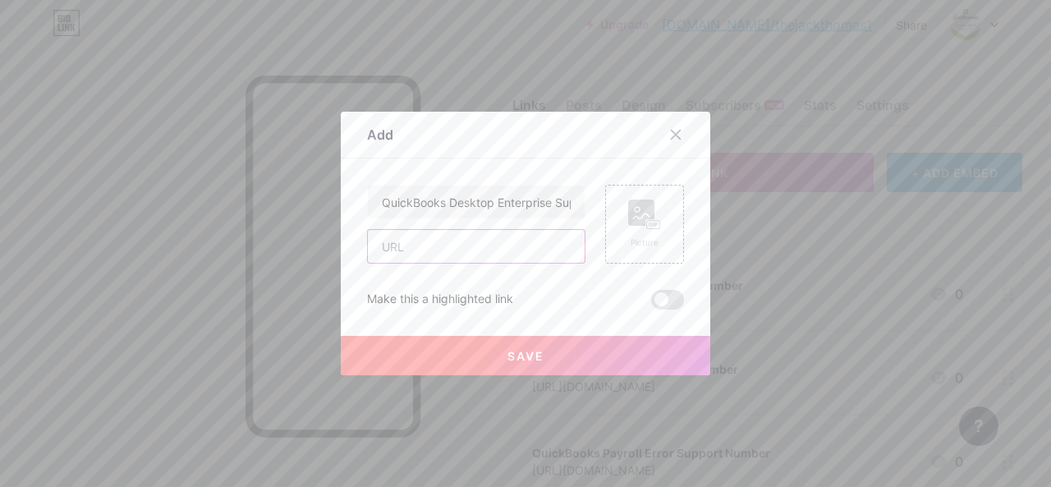
click at [425, 251] on input "text" at bounding box center [476, 246] width 217 height 33
paste input "[URL][DOMAIN_NAME]"
type input "[URL][DOMAIN_NAME]"
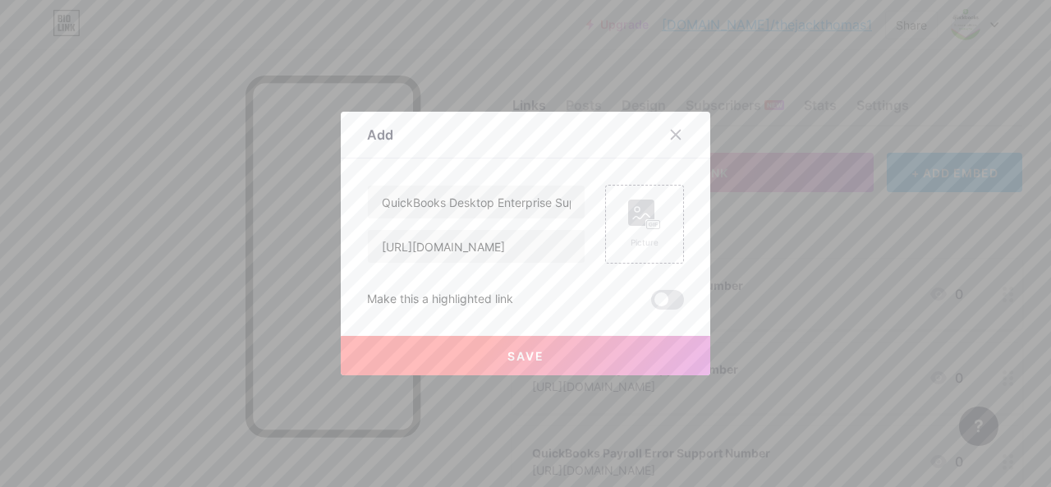
click at [476, 356] on button "Save" at bounding box center [526, 355] width 370 height 39
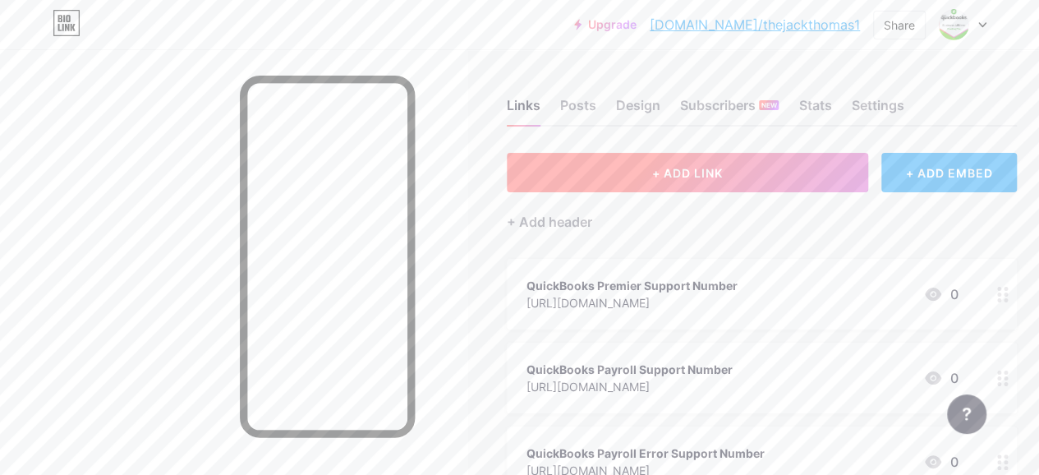
click at [565, 177] on button "+ ADD LINK" at bounding box center [687, 172] width 361 height 39
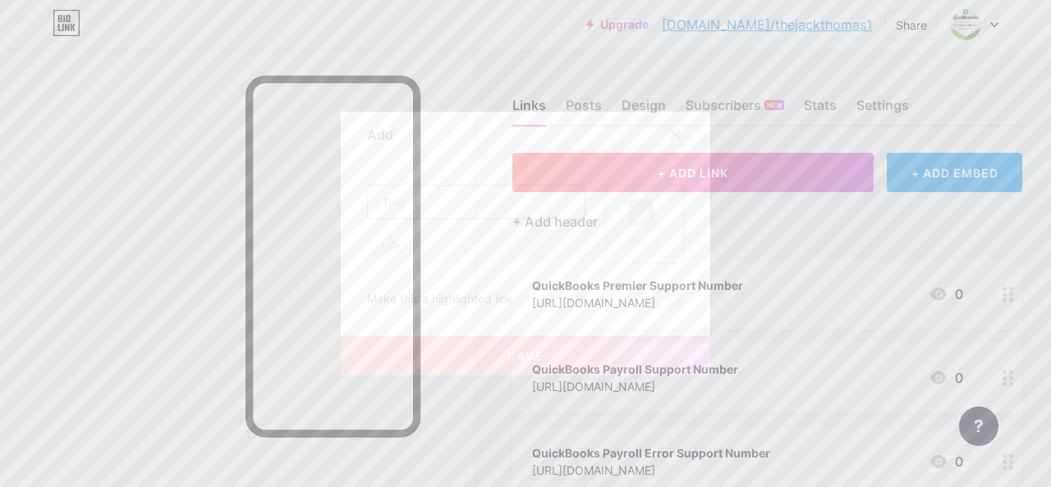
click at [478, 200] on input "text" at bounding box center [476, 202] width 217 height 33
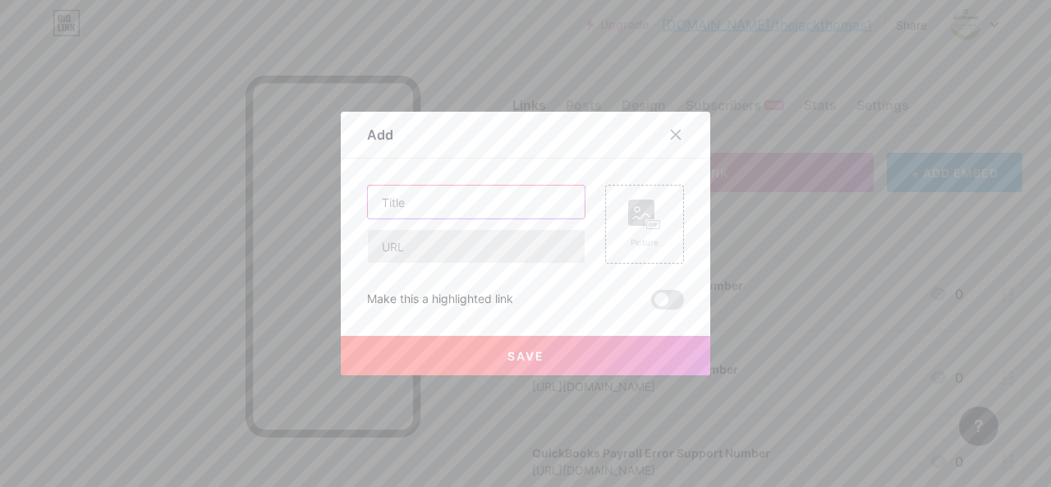
paste input "QuickBooks Online Payroll Support Number"
type input "QuickBooks Online Payroll Support Number"
click at [425, 252] on input "text" at bounding box center [476, 246] width 217 height 33
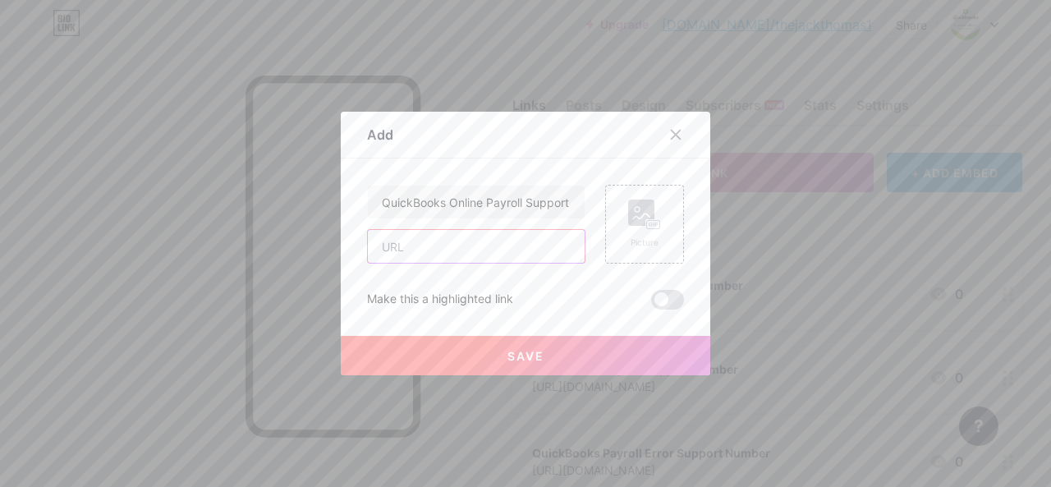
paste input "[URL][DOMAIN_NAME]"
type input "[URL][DOMAIN_NAME]"
click at [503, 345] on button "Save" at bounding box center [526, 355] width 370 height 39
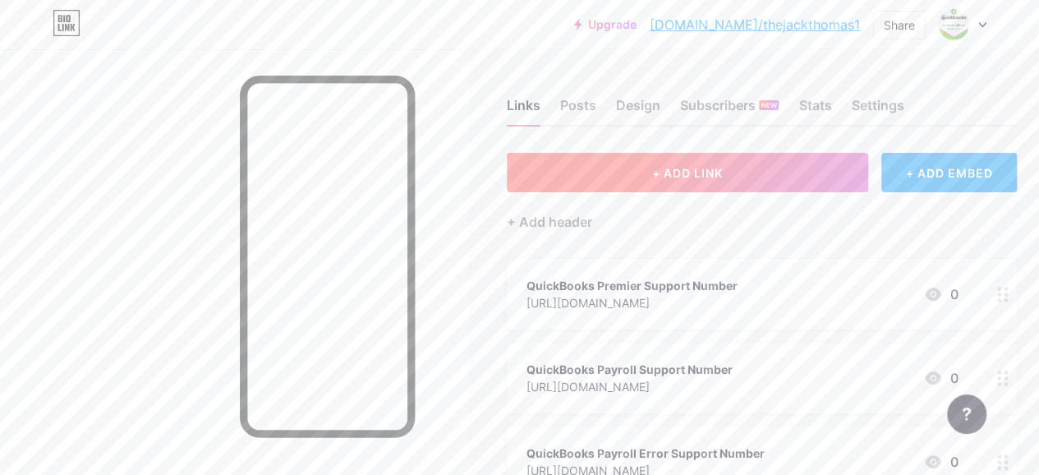
click at [645, 174] on button "+ ADD LINK" at bounding box center [687, 172] width 361 height 39
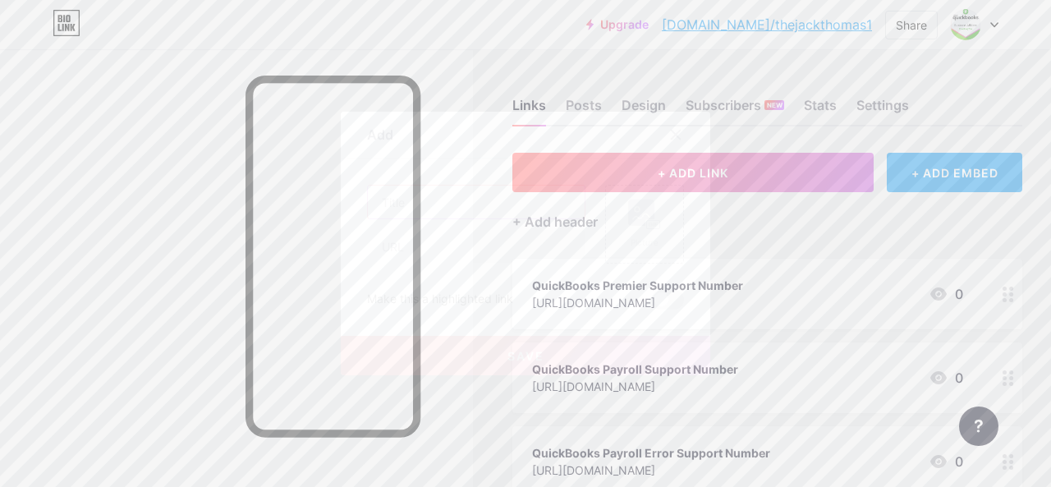
click at [453, 201] on input "text" at bounding box center [476, 202] width 217 height 33
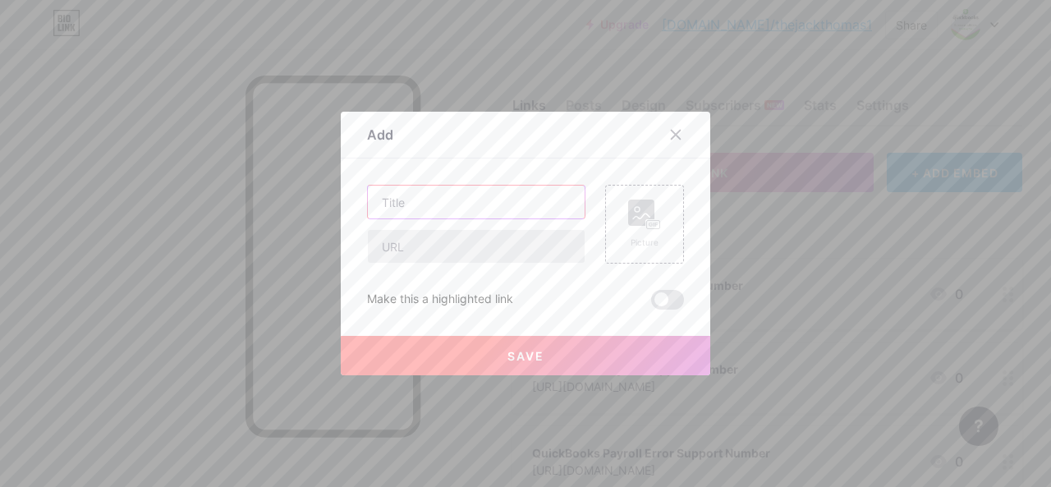
paste input "QuickBooks Payroll Simple Start Support Number"
type input "QuickBooks Payroll Simple Start Support Number"
click at [399, 246] on input "text" at bounding box center [476, 246] width 217 height 33
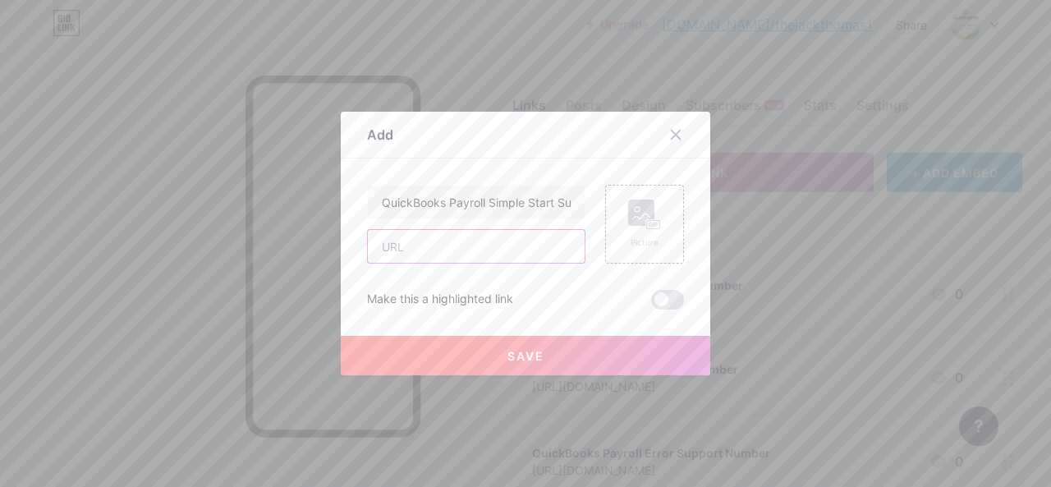
paste input "[URL][DOMAIN_NAME]"
type input "[URL][DOMAIN_NAME]"
click at [435, 342] on button "Save" at bounding box center [526, 355] width 370 height 39
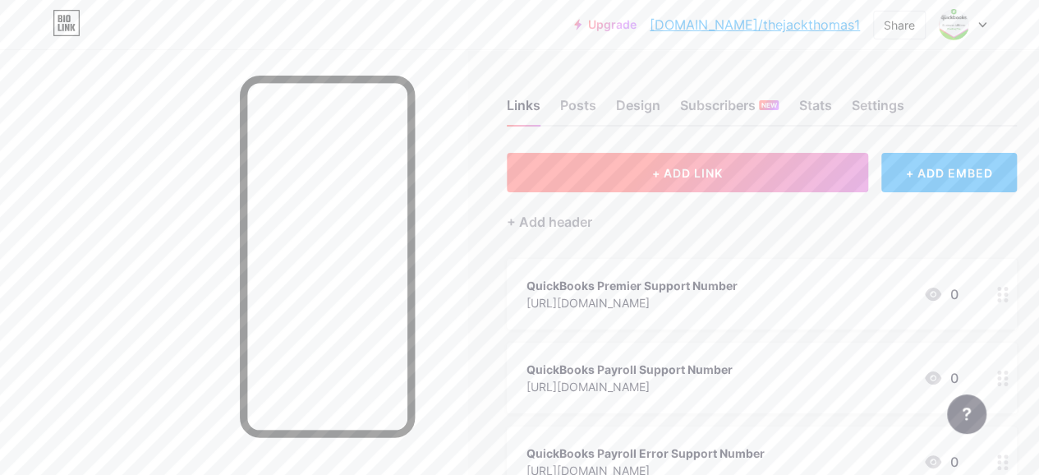
click at [572, 178] on button "+ ADD LINK" at bounding box center [687, 172] width 361 height 39
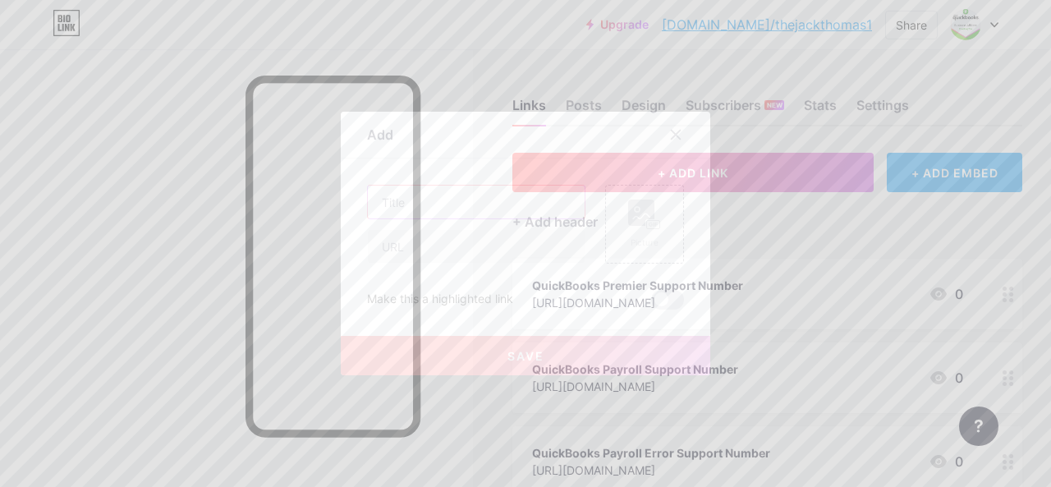
click at [473, 195] on input "text" at bounding box center [476, 202] width 217 height 33
paste input "QuickBooks Contractor Support Number"
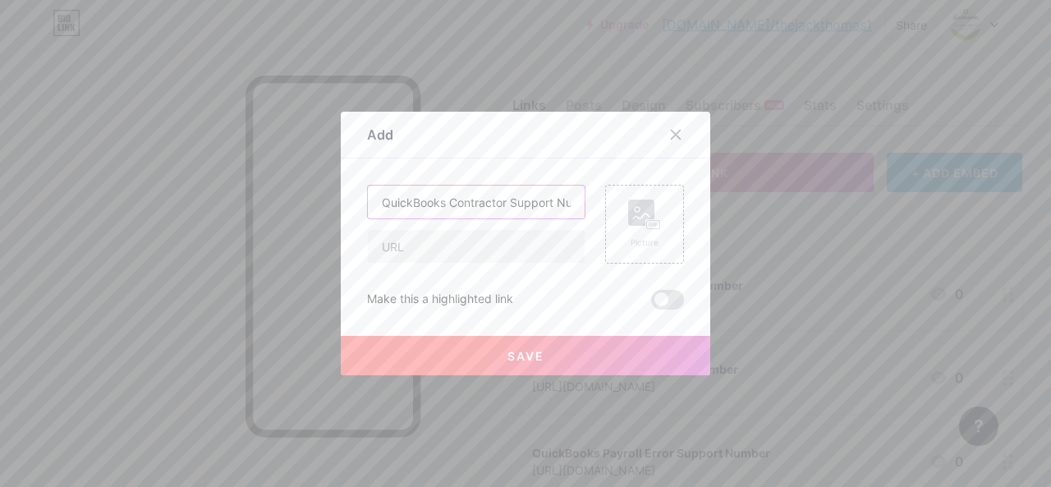
scroll to position [0, 30]
type input "QuickBooks Contractor Support Number"
click at [406, 264] on div "QuickBooks Contractor Support Number Picture Make this a highlighted link Save" at bounding box center [525, 247] width 317 height 125
click at [407, 253] on input "text" at bounding box center [476, 246] width 217 height 33
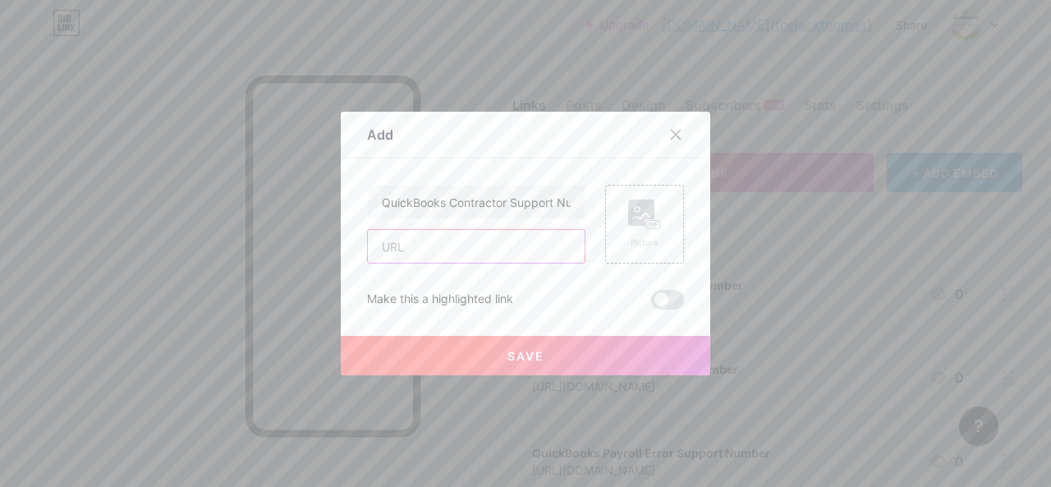
paste input "[URL][DOMAIN_NAME]"
type input "[URL][DOMAIN_NAME]"
click at [491, 355] on button "Save" at bounding box center [526, 355] width 370 height 39
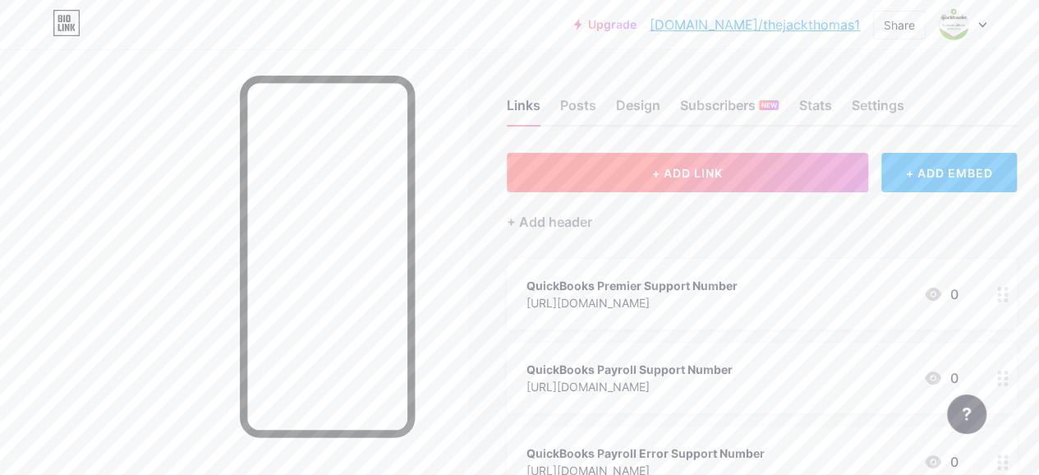
click at [622, 177] on button "+ ADD LINK" at bounding box center [687, 172] width 361 height 39
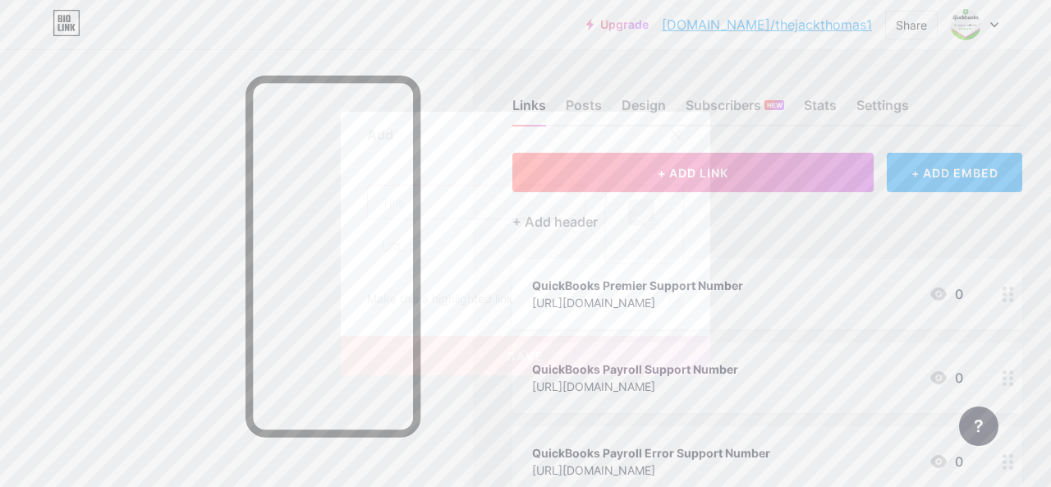
click at [471, 203] on input "text" at bounding box center [476, 202] width 217 height 33
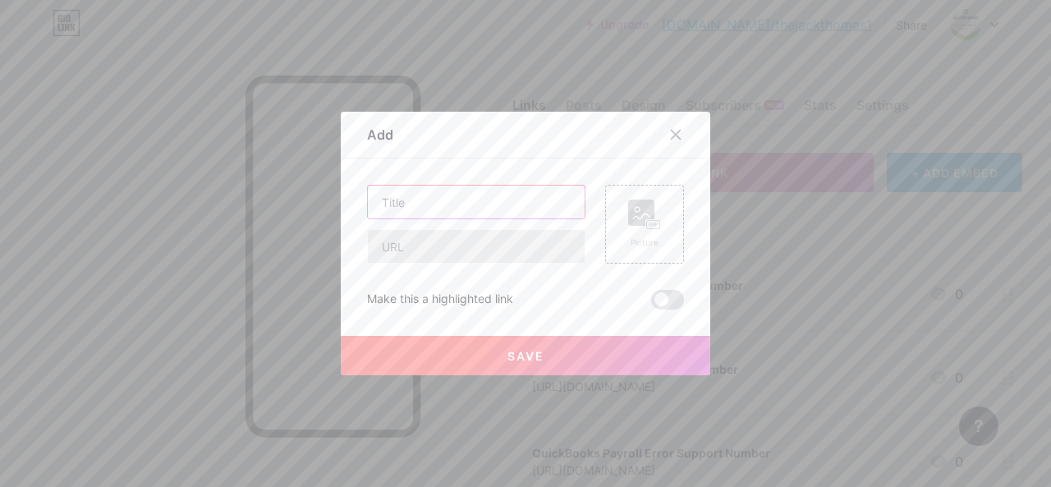
paste input "QuickBooks Desktop Payroll Support Number"
type input "QuickBooks Desktop Payroll Support Number"
click at [420, 249] on input "text" at bounding box center [476, 246] width 217 height 33
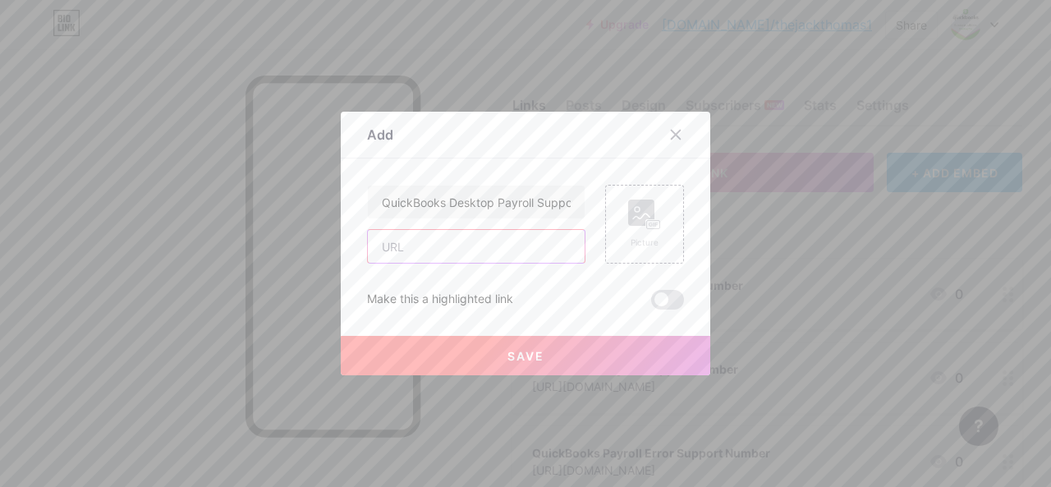
paste input "[URL][DOMAIN_NAME]"
type input "[URL][DOMAIN_NAME]"
click at [413, 344] on button "Save" at bounding box center [526, 355] width 370 height 39
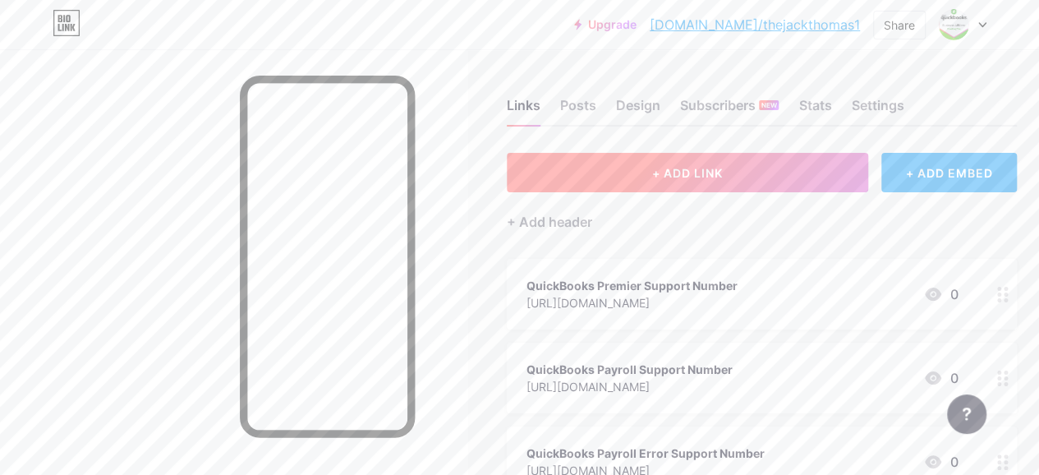
click at [576, 183] on button "+ ADD LINK" at bounding box center [687, 172] width 361 height 39
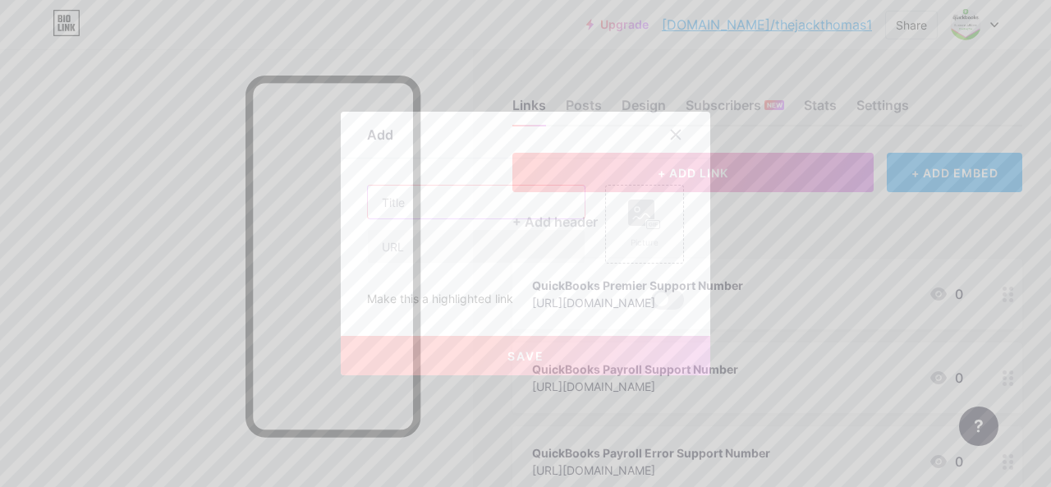
click at [454, 209] on input "text" at bounding box center [476, 202] width 217 height 33
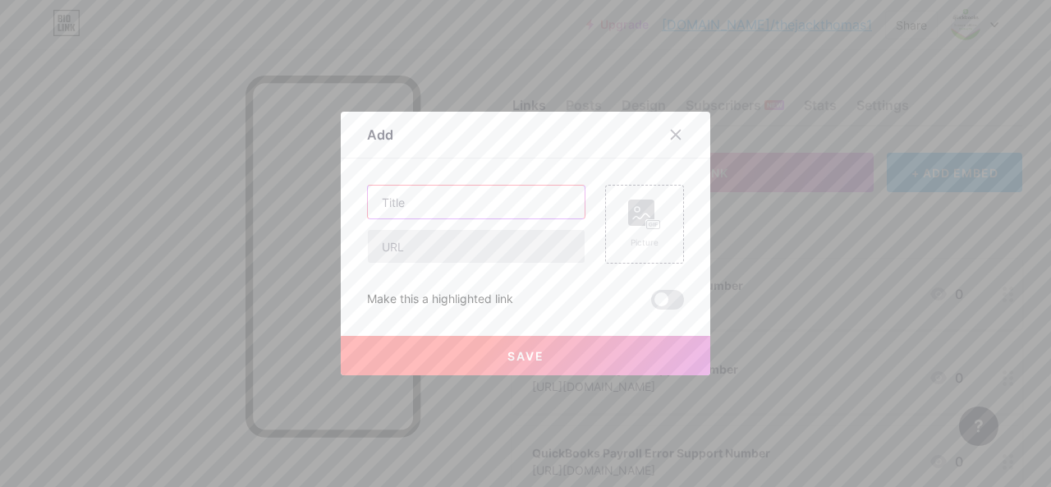
paste input "QuickBooks Customer Service Number"
type input "QuickBooks Customer Service Number"
click at [416, 247] on input "text" at bounding box center [476, 246] width 217 height 33
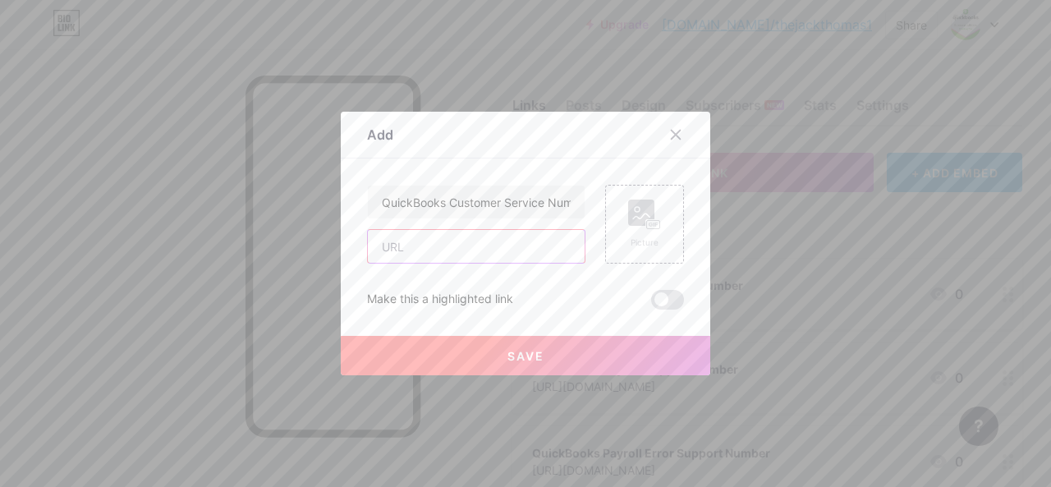
paste input "[URL][DOMAIN_NAME]"
type input "[URL][DOMAIN_NAME]"
click at [457, 356] on button "Save" at bounding box center [526, 355] width 370 height 39
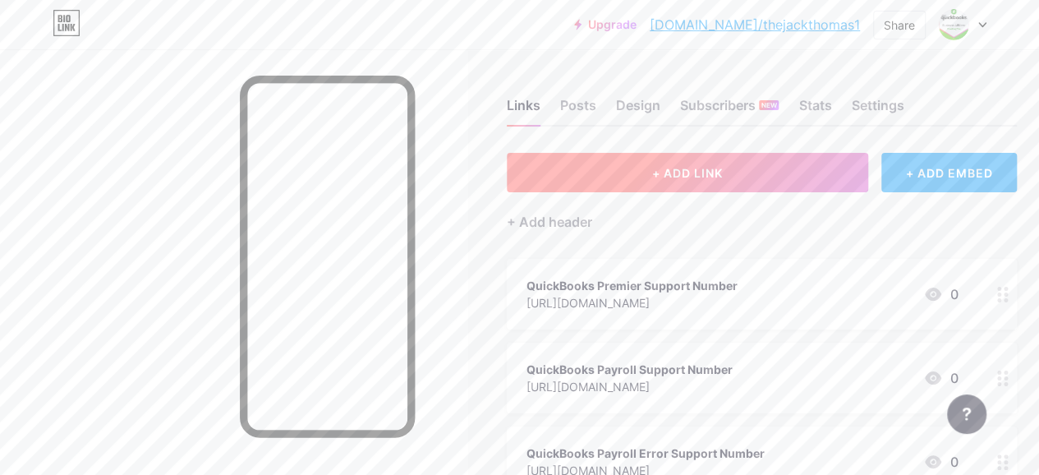
click at [553, 182] on button "+ ADD LINK" at bounding box center [687, 172] width 361 height 39
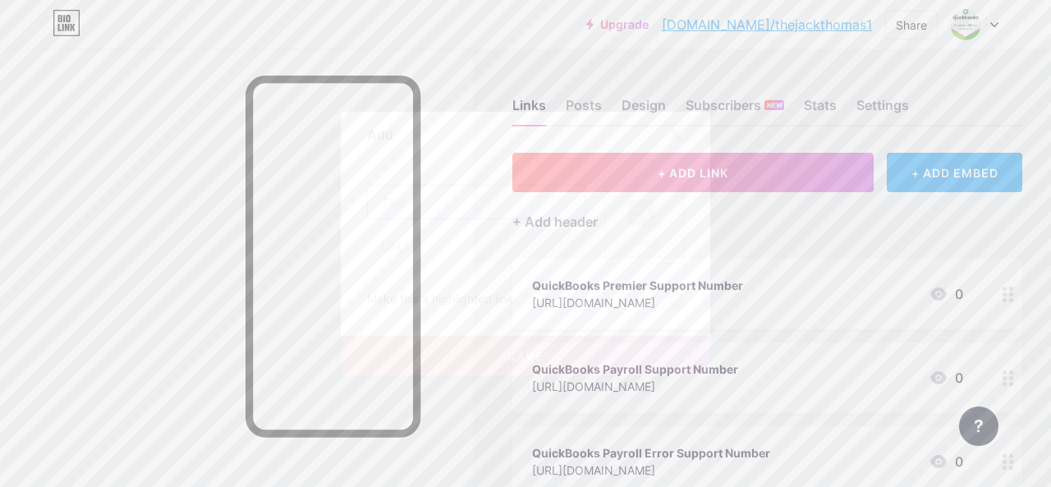
click at [484, 216] on input "text" at bounding box center [476, 202] width 217 height 33
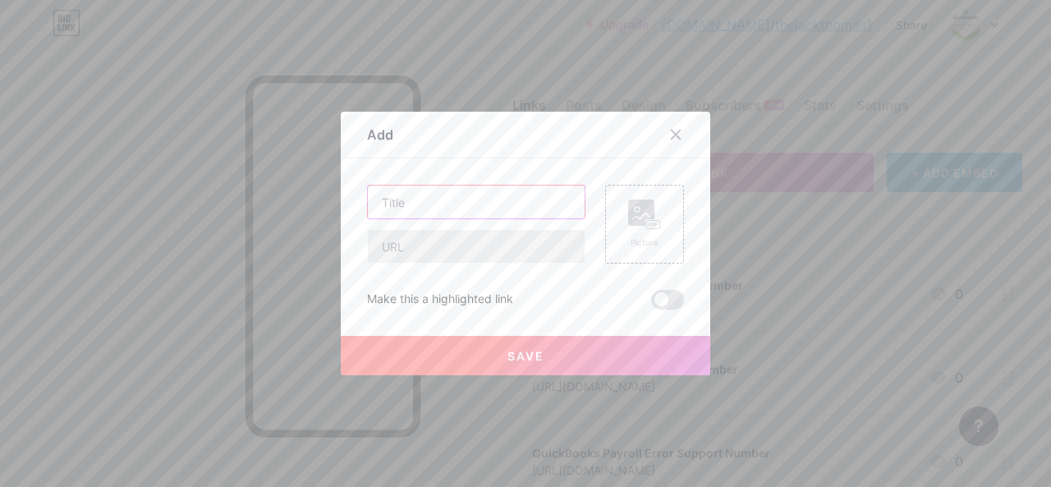
paste input "QuickBooks Phone Number"
type input "QuickBooks Phone Number"
click at [422, 254] on input "text" at bounding box center [476, 246] width 217 height 33
paste input "[URL][DOMAIN_NAME]"
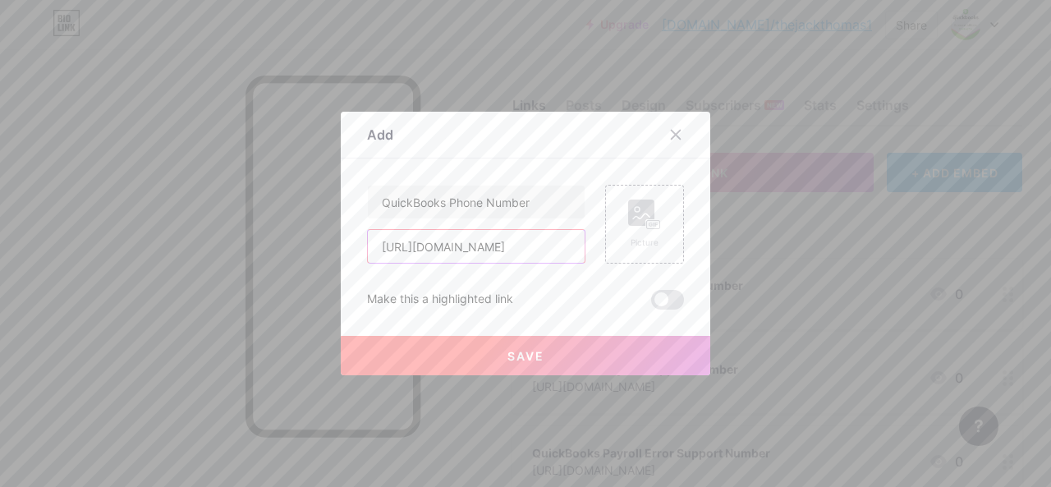
type input "[URL][DOMAIN_NAME]"
click at [478, 356] on button "Save" at bounding box center [526, 355] width 370 height 39
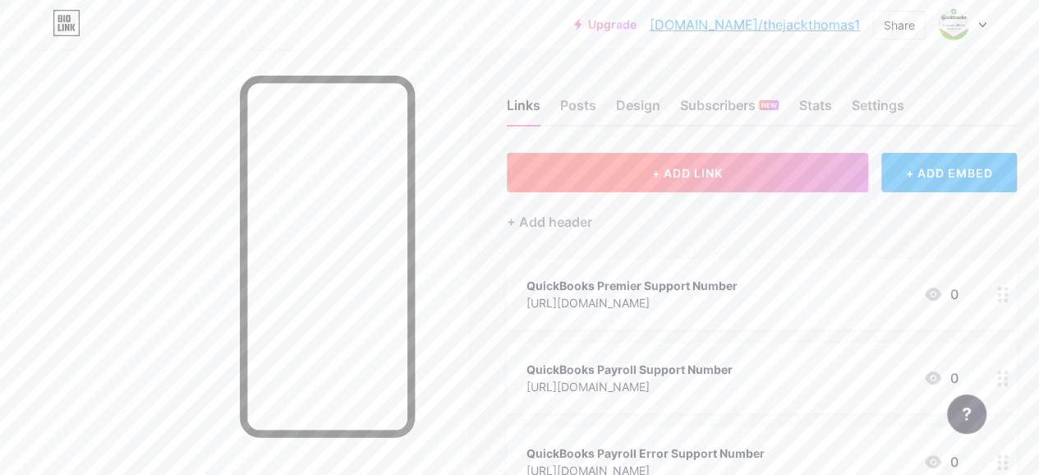
click at [626, 172] on button "+ ADD LINK" at bounding box center [687, 172] width 361 height 39
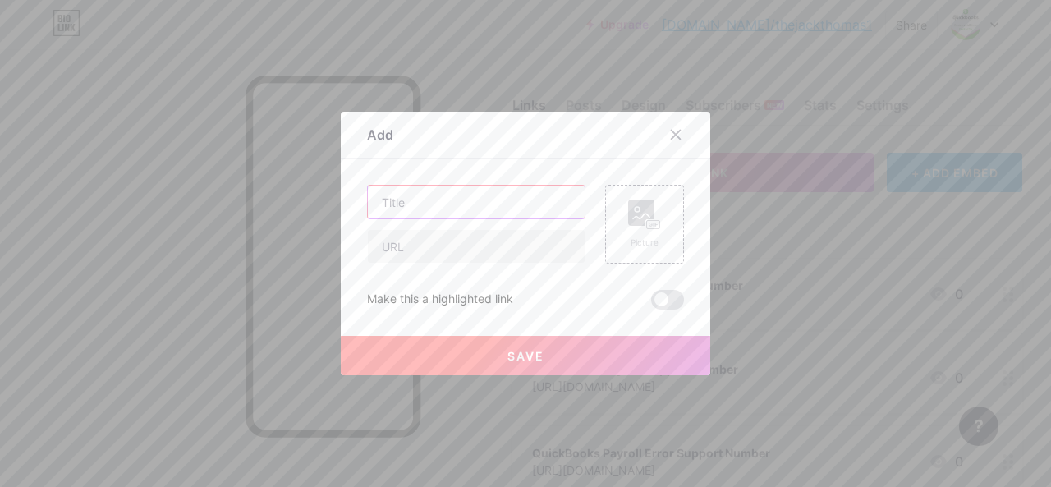
click at [474, 216] on input "text" at bounding box center [476, 202] width 217 height 33
paste input "QuickBooks Help Number"
type input "QuickBooks Help Number"
click at [420, 244] on input "text" at bounding box center [476, 246] width 217 height 33
paste input "[URL][DOMAIN_NAME]"
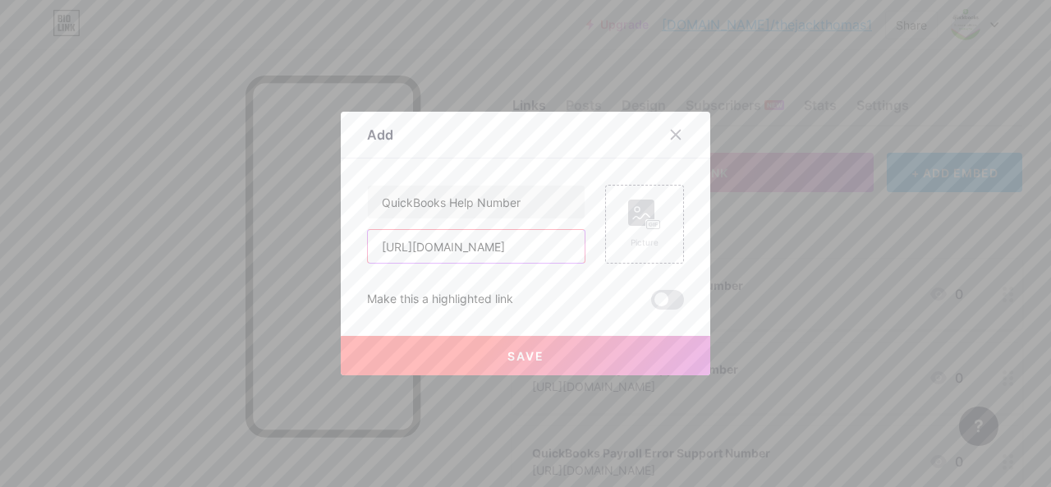
scroll to position [0, 148]
type input "[URL][DOMAIN_NAME]"
click at [447, 349] on button "Save" at bounding box center [526, 355] width 370 height 39
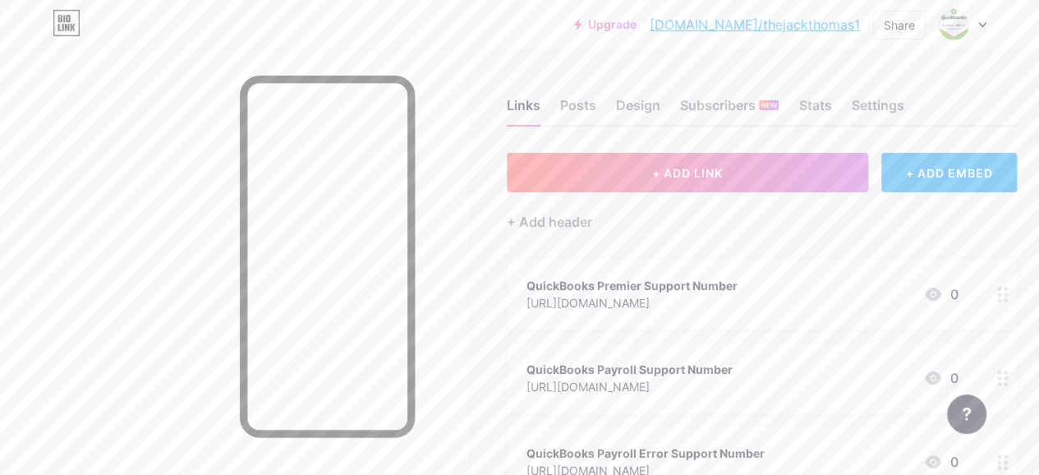
click at [590, 193] on div "+ Add header" at bounding box center [762, 212] width 510 height 40
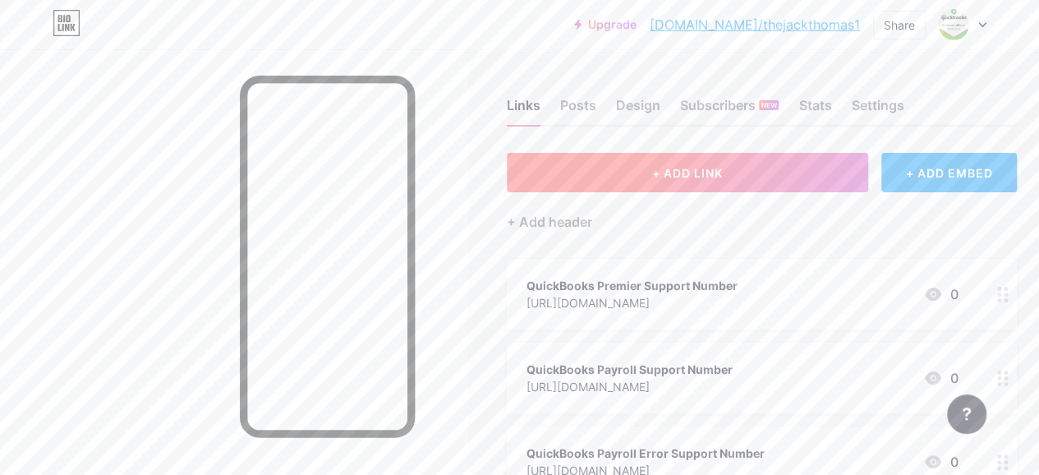
click at [595, 185] on button "+ ADD LINK" at bounding box center [687, 172] width 361 height 39
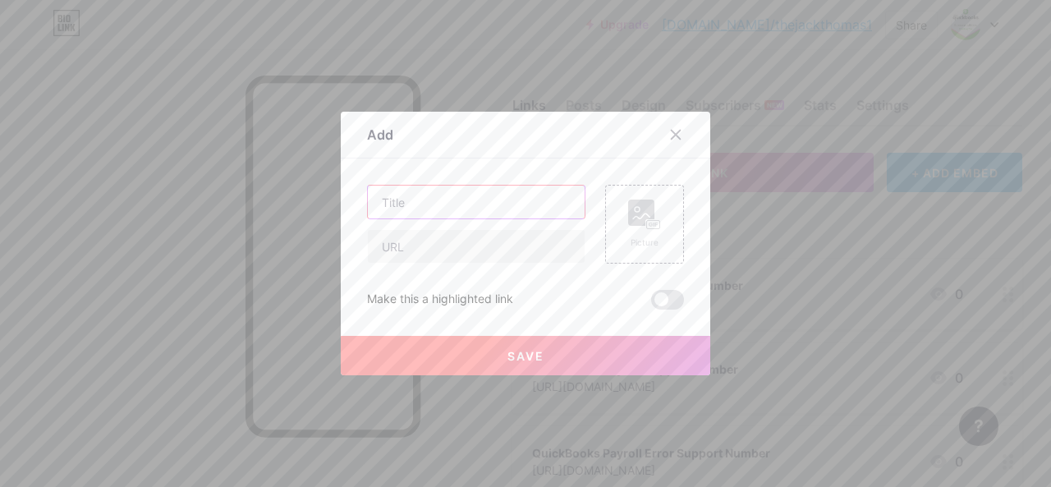
click at [474, 214] on input "text" at bounding box center [476, 202] width 217 height 33
paste input "QuickBooks Accountant Desktop Support Number"
type input "QuickBooks Accountant Desktop Support Number"
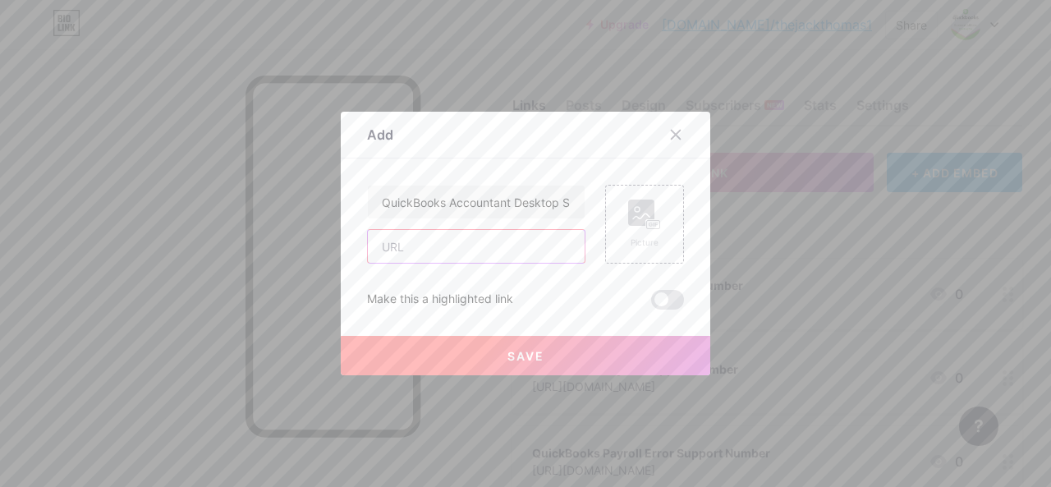
click at [422, 252] on input "text" at bounding box center [476, 246] width 217 height 33
paste input "[URL][DOMAIN_NAME]"
type input "[URL][DOMAIN_NAME]"
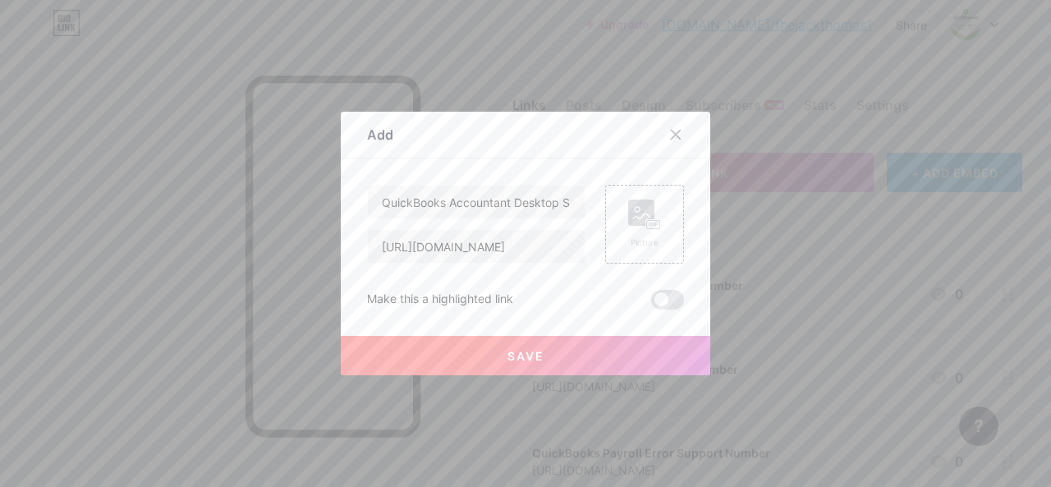
click at [458, 352] on button "Save" at bounding box center [526, 355] width 370 height 39
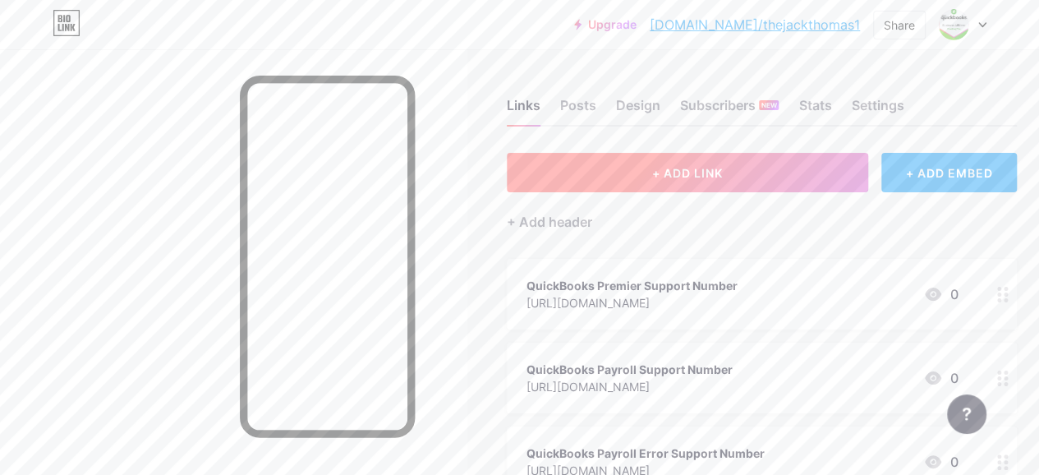
click at [568, 178] on button "+ ADD LINK" at bounding box center [687, 172] width 361 height 39
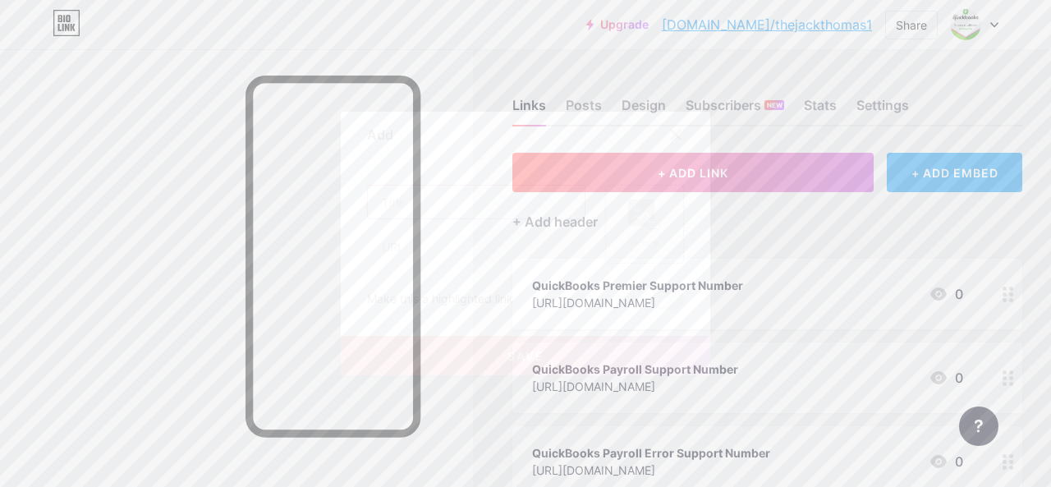
click at [480, 211] on input "text" at bounding box center [476, 202] width 217 height 33
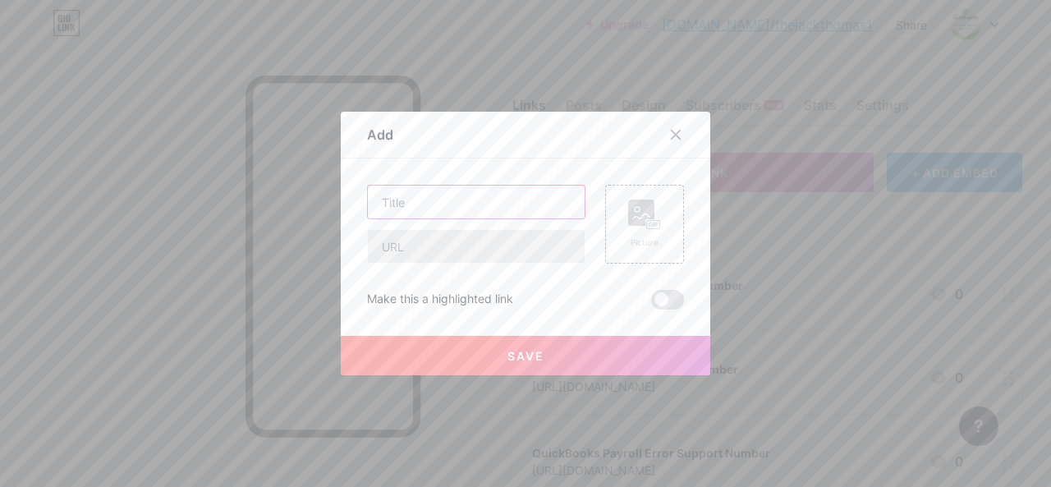
paste input "QuickBooks Desktop Pro Support Number"
type input "QuickBooks Desktop Pro Support Number"
click at [420, 244] on input "text" at bounding box center [476, 246] width 217 height 33
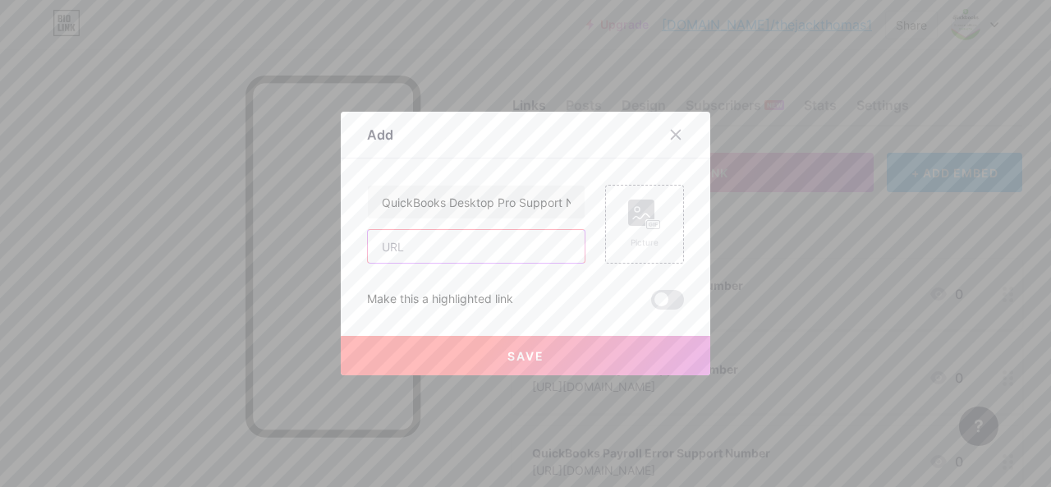
paste input "[URL][DOMAIN_NAME]"
type input "[URL][DOMAIN_NAME]"
click at [473, 352] on button "Save" at bounding box center [526, 355] width 370 height 39
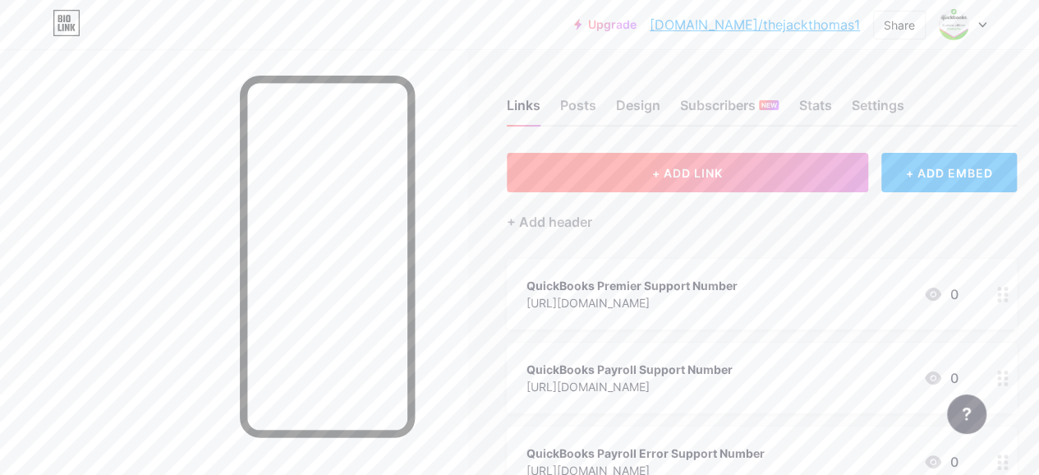
click at [592, 179] on button "+ ADD LINK" at bounding box center [687, 172] width 361 height 39
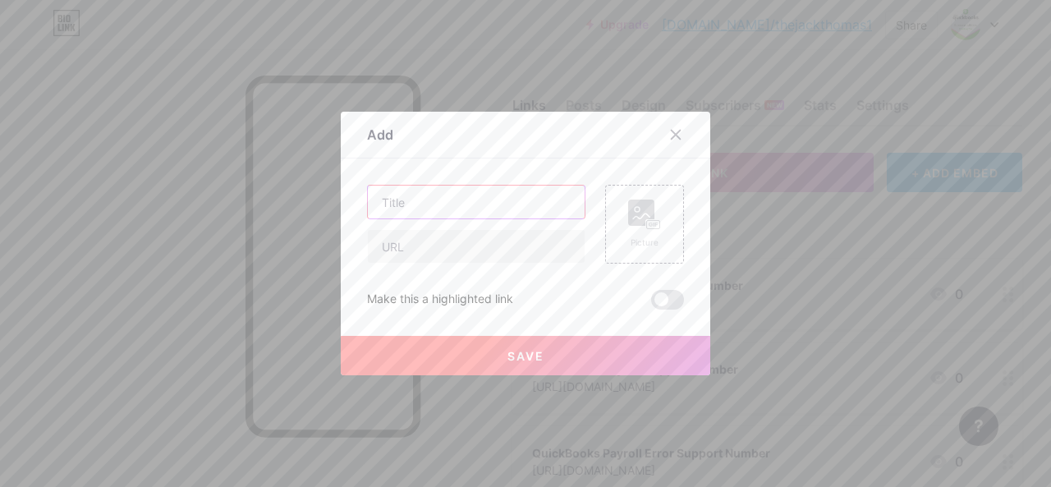
click at [521, 217] on input "text" at bounding box center [476, 202] width 217 height 33
paste input "QuickBooks Tool Hub Support Number"
type input "QuickBooks Tool Hub Support Number"
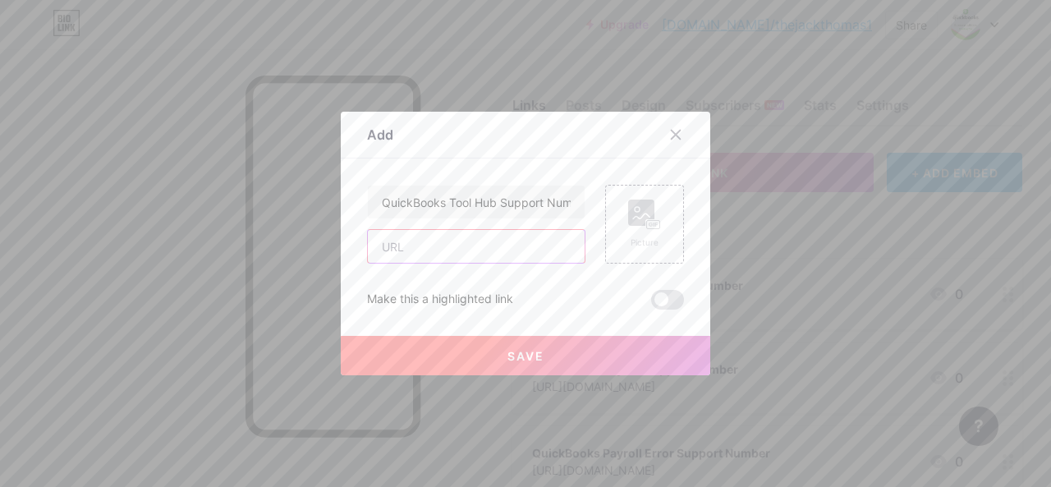
click at [424, 247] on input "text" at bounding box center [476, 246] width 217 height 33
paste input "[URL][DOMAIN_NAME]"
type input "[URL][DOMAIN_NAME]"
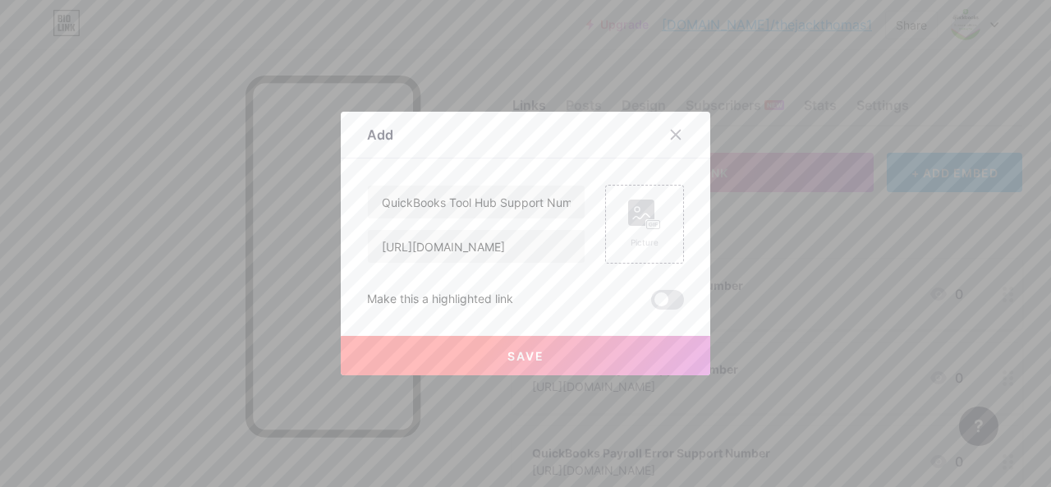
click at [464, 341] on button "Save" at bounding box center [526, 355] width 370 height 39
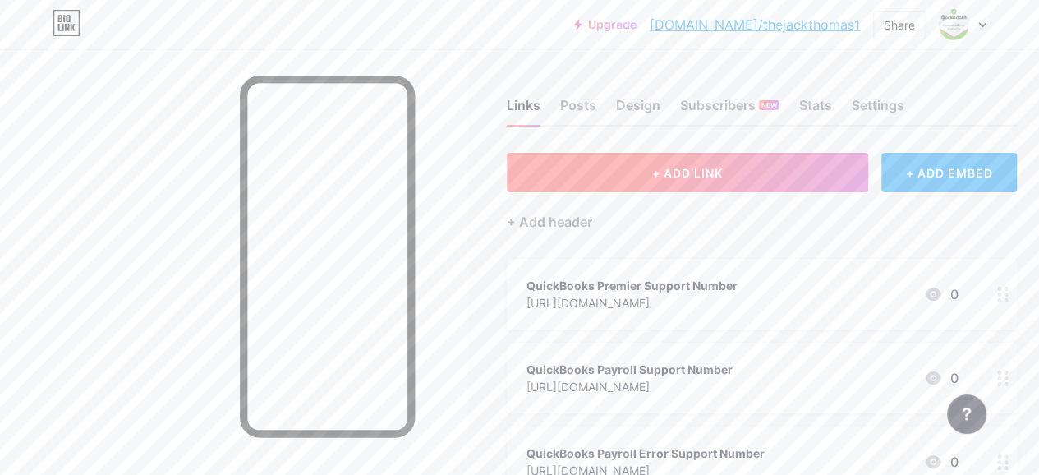
click at [593, 178] on button "+ ADD LINK" at bounding box center [687, 172] width 361 height 39
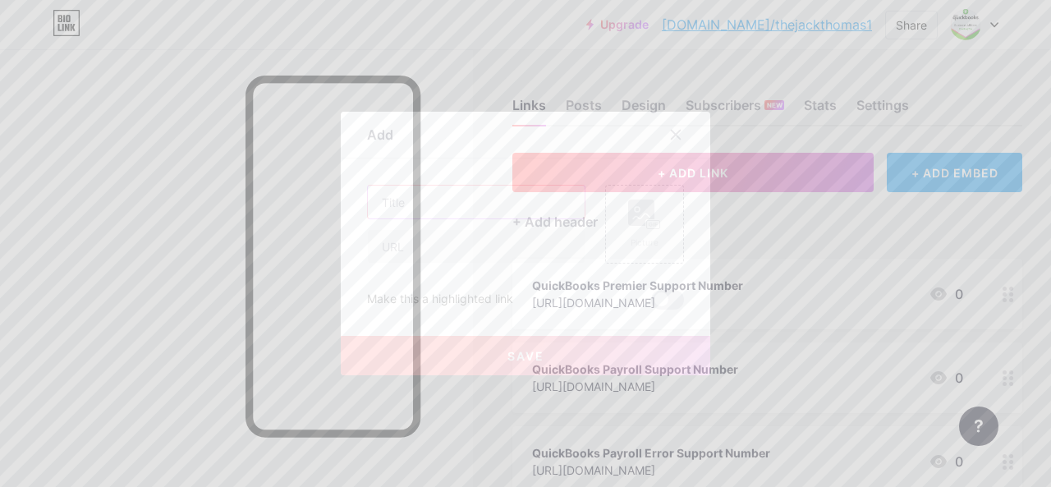
click at [473, 203] on input "text" at bounding box center [476, 202] width 217 height 33
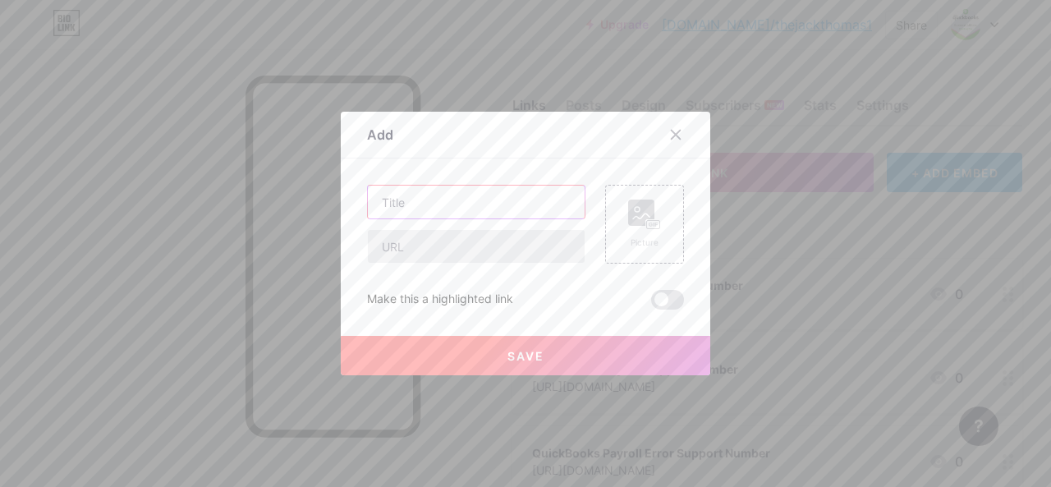
paste input "QuickBooks File Doctor Support Number"
type input "QuickBooks File Doctor Support Number"
click at [424, 243] on input "text" at bounding box center [476, 246] width 217 height 33
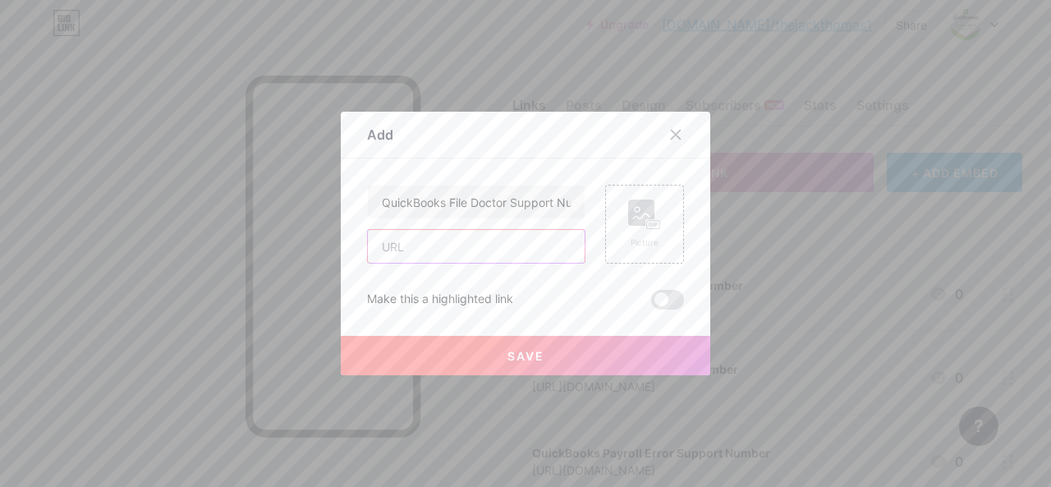
paste input "[URL][DOMAIN_NAME]"
type input "[URL][DOMAIN_NAME]"
click at [516, 351] on span "Save" at bounding box center [525, 356] width 37 height 14
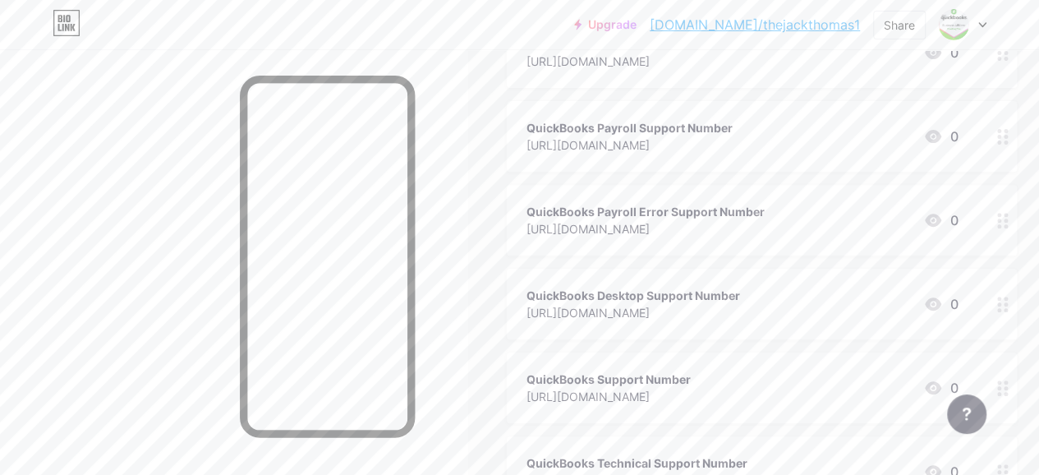
scroll to position [246, 0]
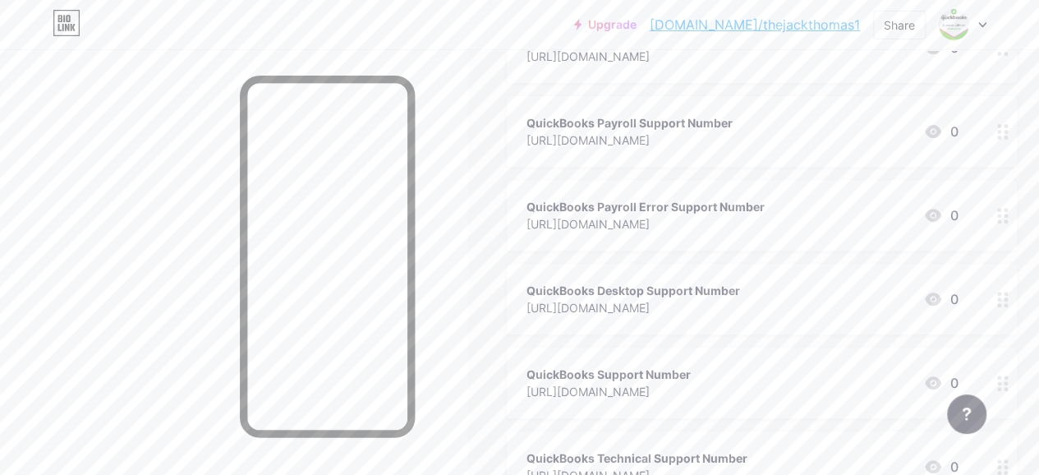
click at [740, 291] on div "QuickBooks Desktop Support Number" at bounding box center [633, 290] width 214 height 17
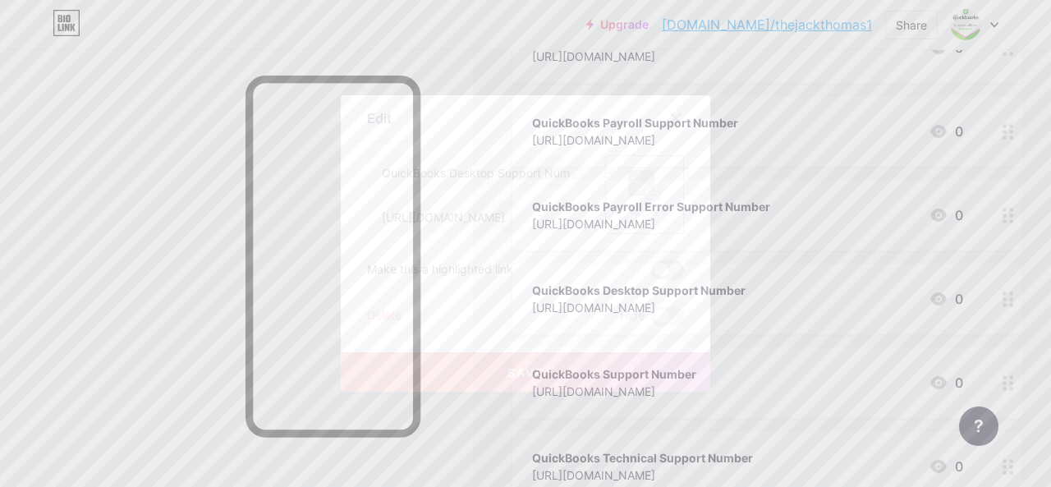
click at [656, 267] on span at bounding box center [667, 270] width 33 height 20
click at [651, 274] on input "checkbox" at bounding box center [651, 274] width 0 height 0
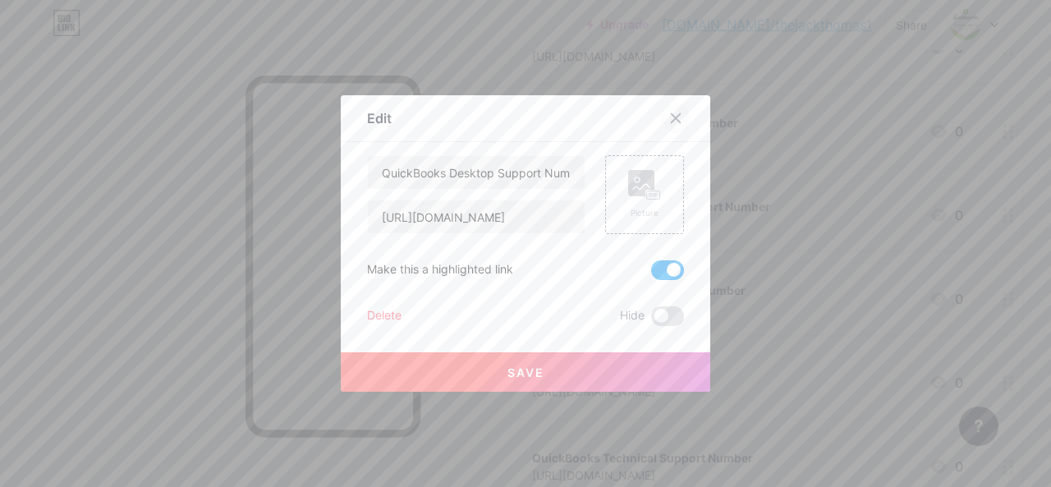
click at [673, 120] on icon at bounding box center [675, 118] width 13 height 13
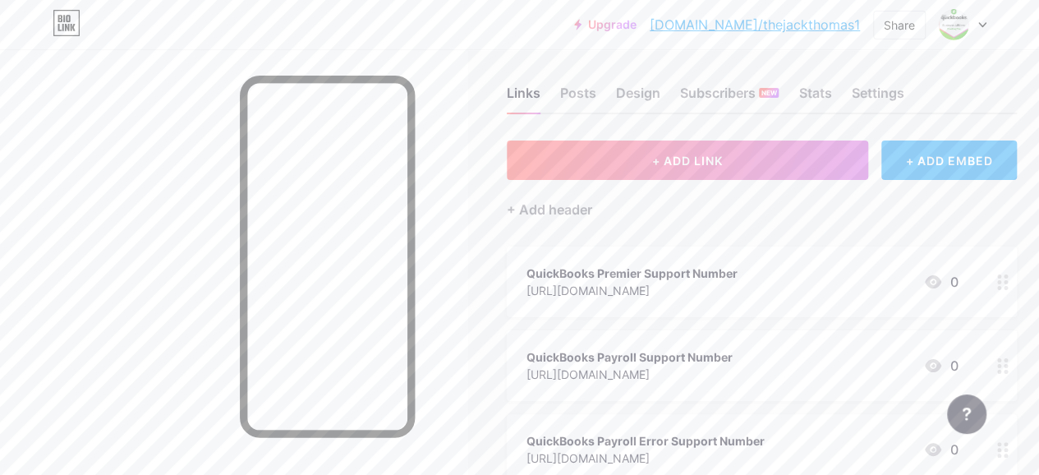
scroll to position [0, 0]
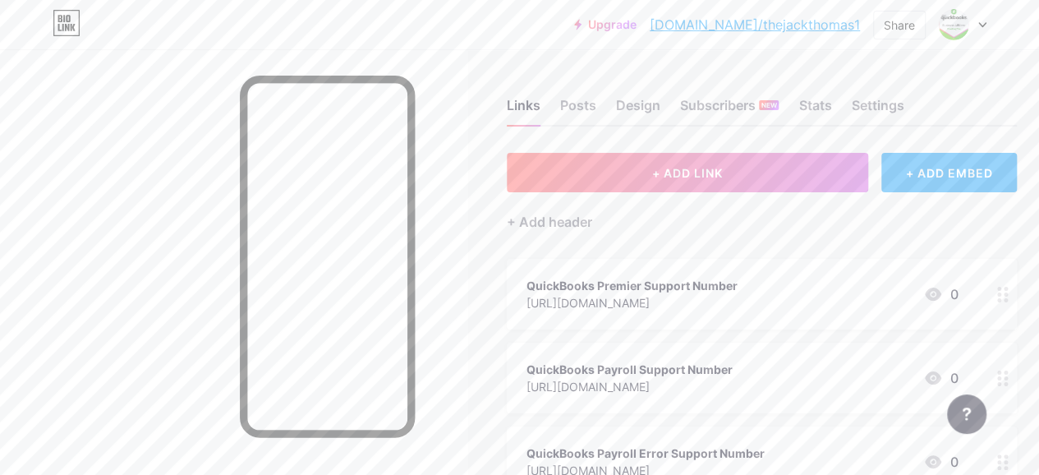
click at [752, 25] on link "[DOMAIN_NAME]/thejackthomas1" at bounding box center [755, 25] width 210 height 20
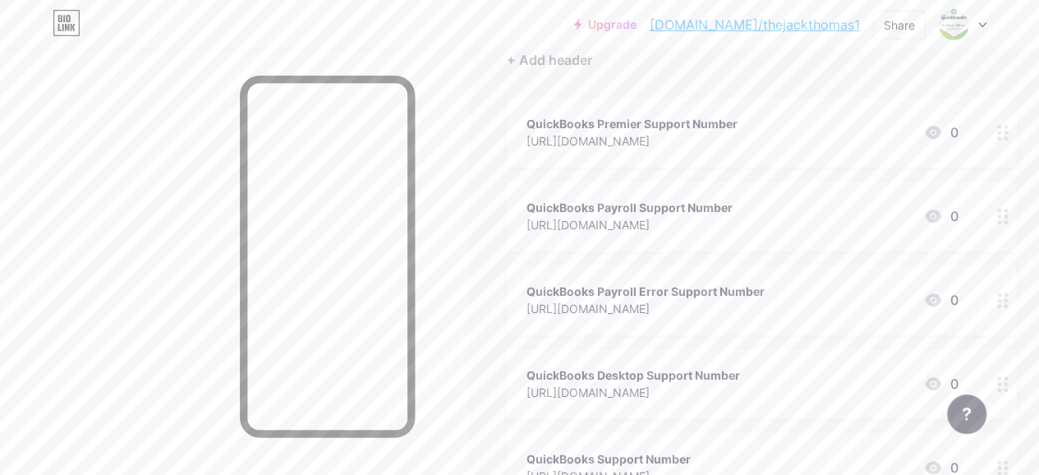
scroll to position [164, 0]
click at [647, 365] on div "QuickBooks Desktop Support Number" at bounding box center [633, 372] width 214 height 17
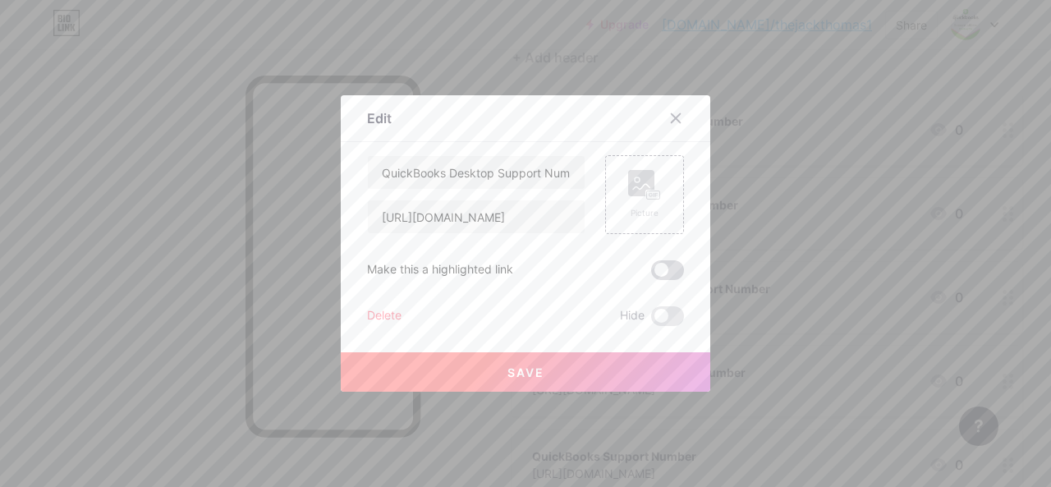
click at [669, 267] on span at bounding box center [667, 270] width 33 height 20
click at [651, 274] on input "checkbox" at bounding box center [651, 274] width 0 height 0
click at [563, 367] on button "Save" at bounding box center [526, 371] width 370 height 39
